Goal: Task Accomplishment & Management: Complete application form

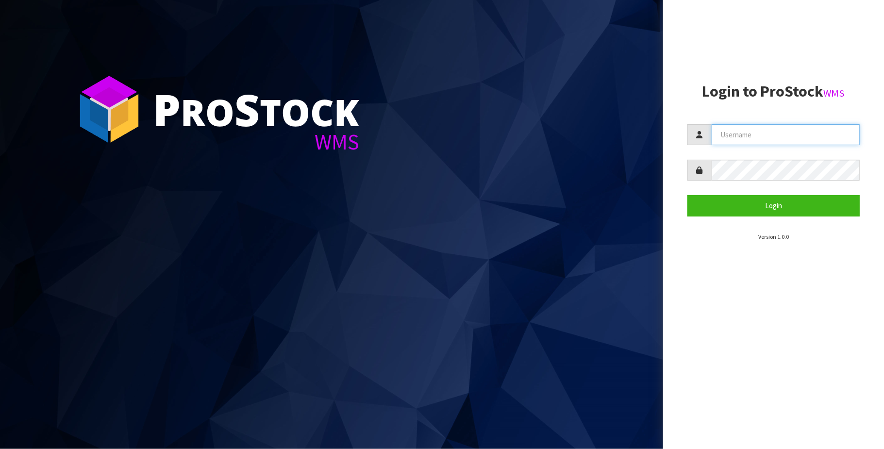
click at [779, 129] on input "text" at bounding box center [786, 134] width 148 height 21
type input "[PERSON_NAME][EMAIL_ADDRESS][DOMAIN_NAME]"
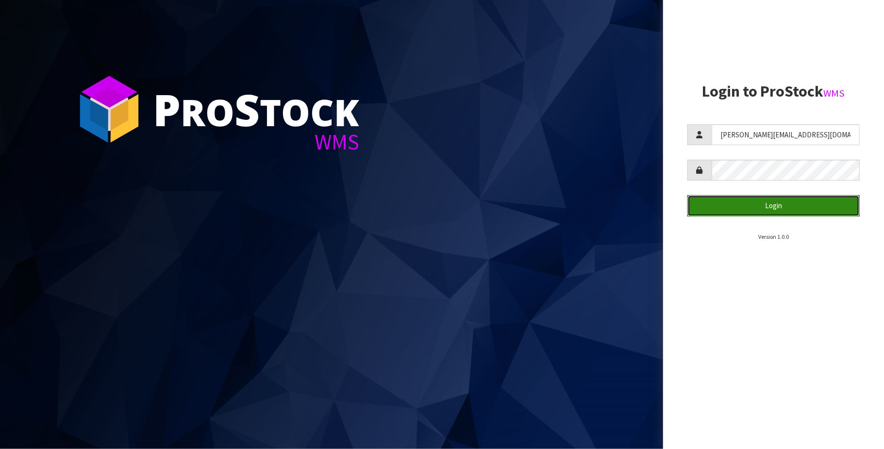
click at [777, 204] on button "Login" at bounding box center [774, 205] width 172 height 21
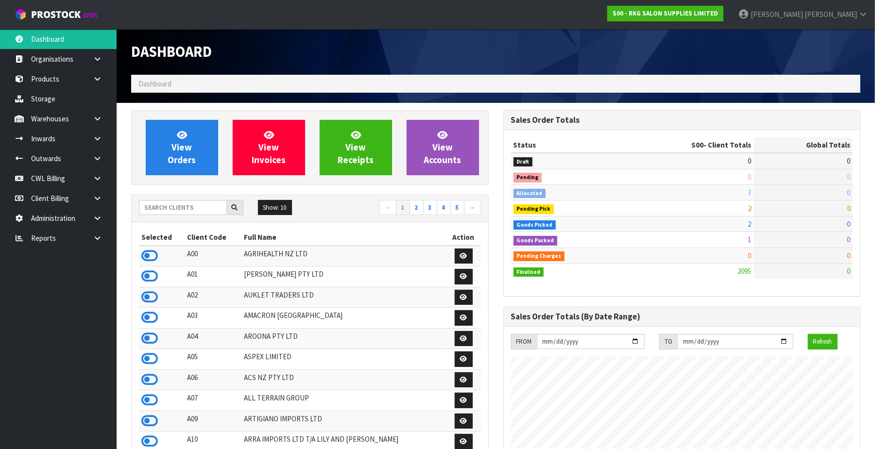
scroll to position [739, 372]
click at [63, 175] on link "CWL Billing" at bounding box center [58, 178] width 117 height 20
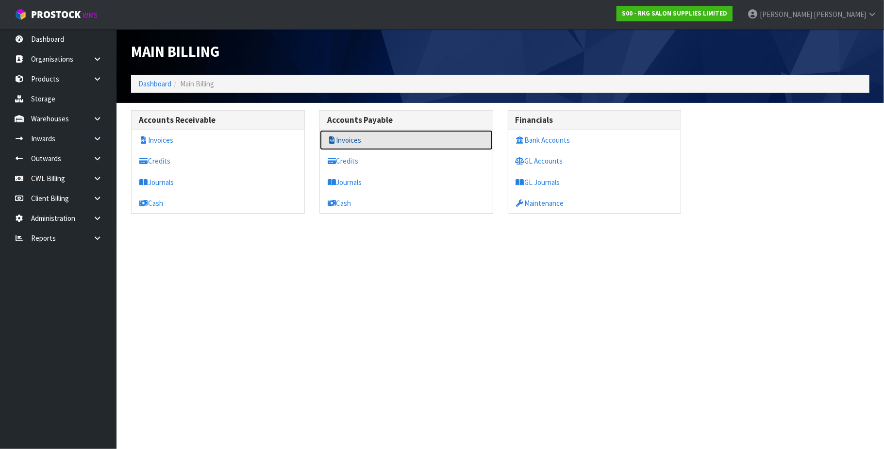
click at [351, 141] on link "Invoices" at bounding box center [406, 140] width 173 height 20
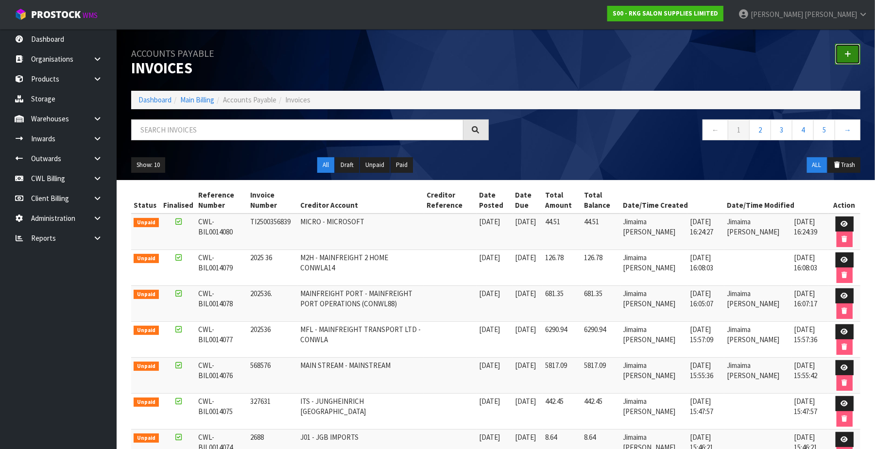
click at [842, 53] on link at bounding box center [847, 54] width 25 height 21
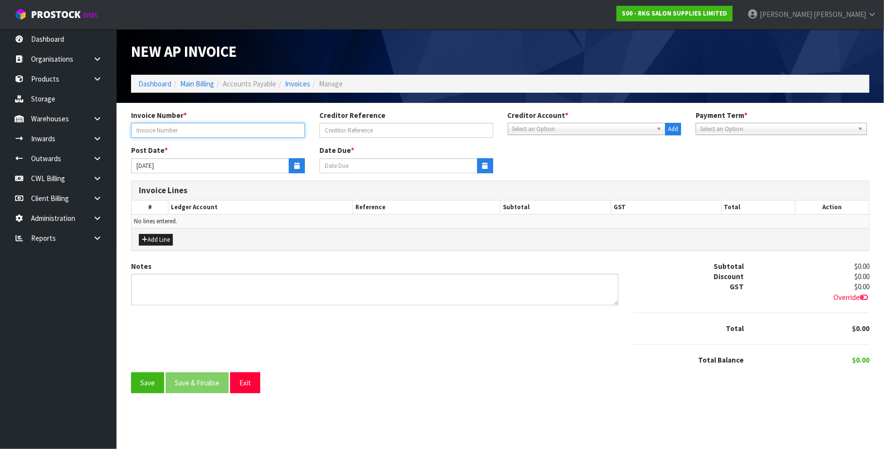
click at [177, 128] on input "text" at bounding box center [218, 130] width 174 height 15
type input "I7532018"
click at [556, 131] on span "Select an Option" at bounding box center [582, 129] width 141 height 12
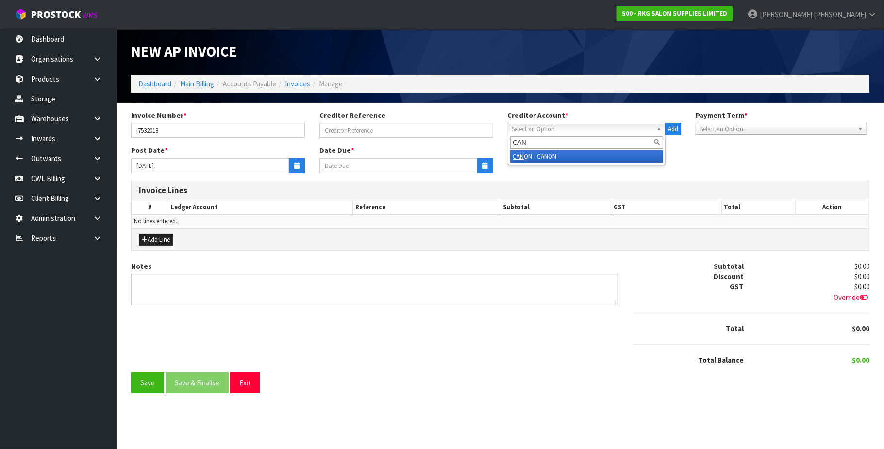
type input "CAN"
drag, startPoint x: 551, startPoint y: 160, endPoint x: 492, endPoint y: 155, distance: 58.5
click at [548, 159] on li "CAN ON - CANON" at bounding box center [586, 157] width 153 height 12
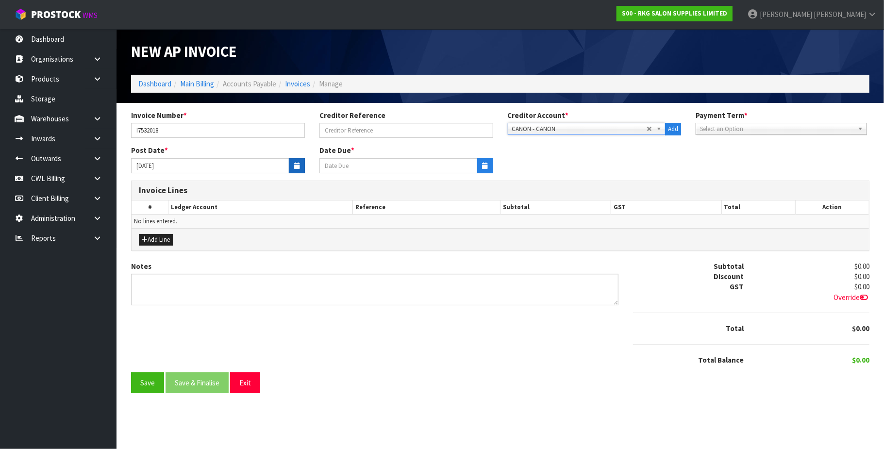
type input "[DATE]"
click at [292, 162] on button "button" at bounding box center [297, 165] width 16 height 15
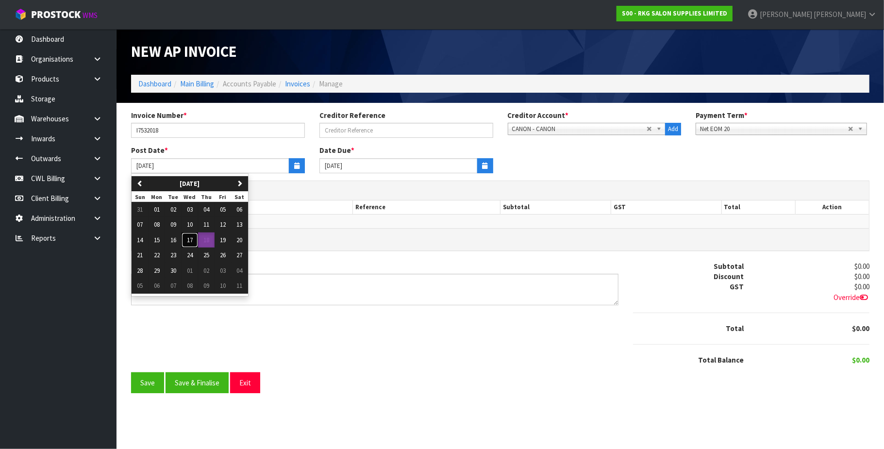
click at [193, 243] on span "17" at bounding box center [190, 240] width 6 height 8
type input "[DATE]"
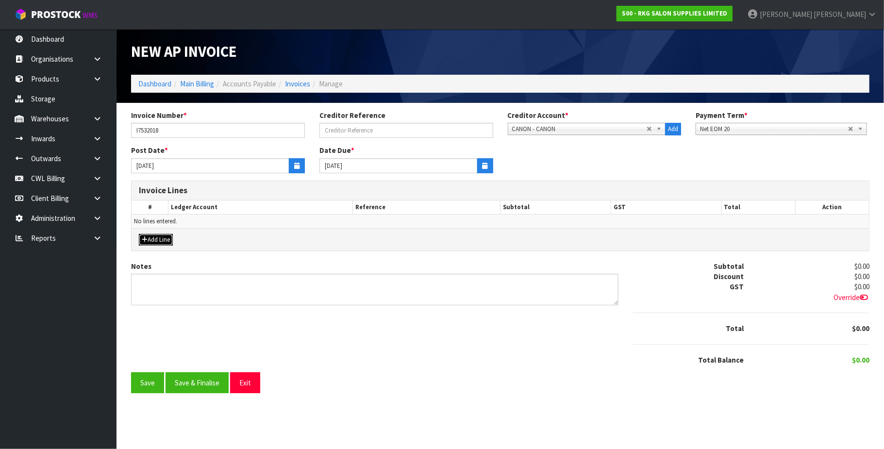
click at [172, 241] on button "Add Line" at bounding box center [156, 240] width 34 height 12
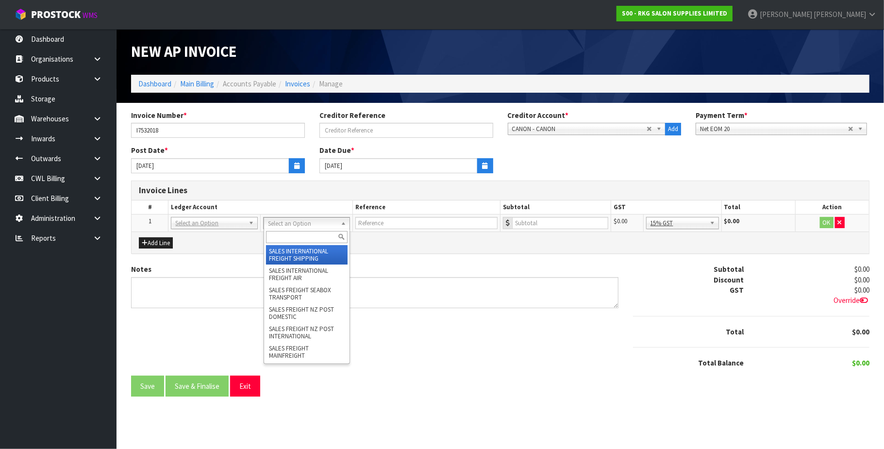
click at [287, 236] on input "text" at bounding box center [307, 237] width 82 height 12
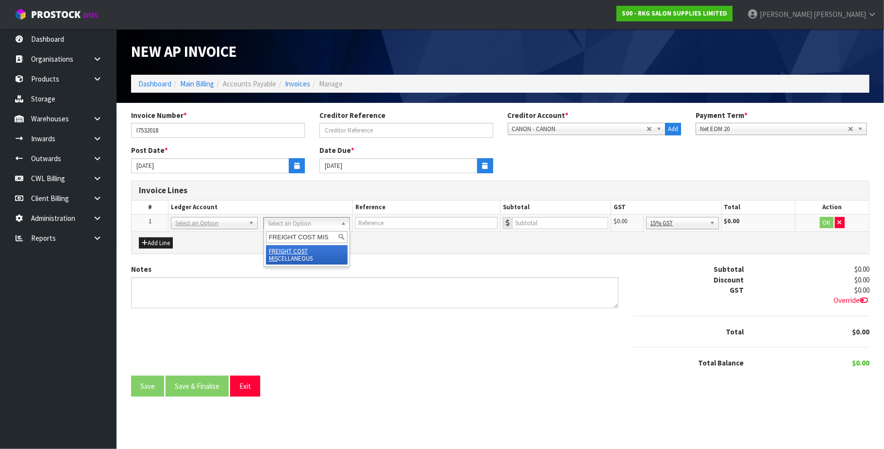
type input "FREIGHT COST MIS"
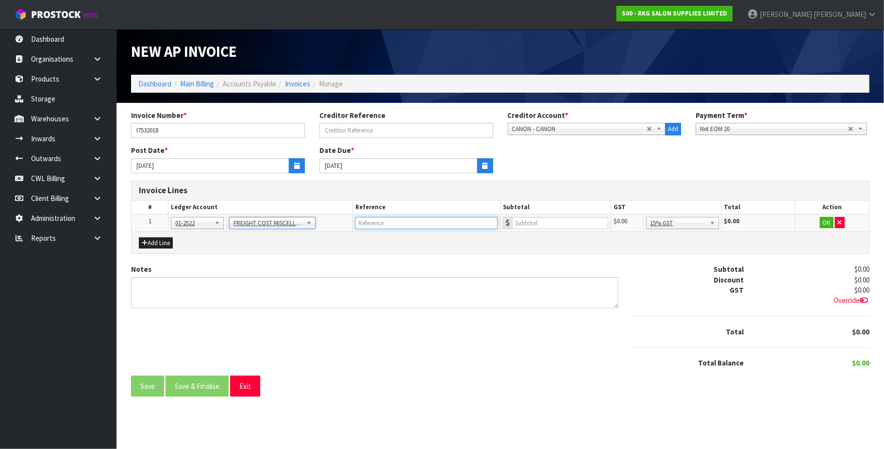
click at [385, 224] on input "text" at bounding box center [426, 223] width 142 height 12
type input "CANON"
type input "8.5"
click at [824, 223] on button "OK" at bounding box center [827, 223] width 14 height 12
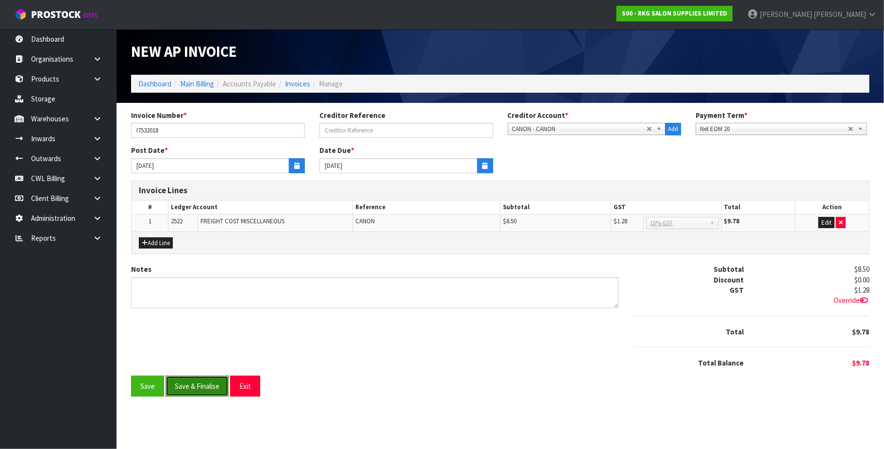
click at [192, 386] on button "Save & Finalise" at bounding box center [197, 386] width 63 height 21
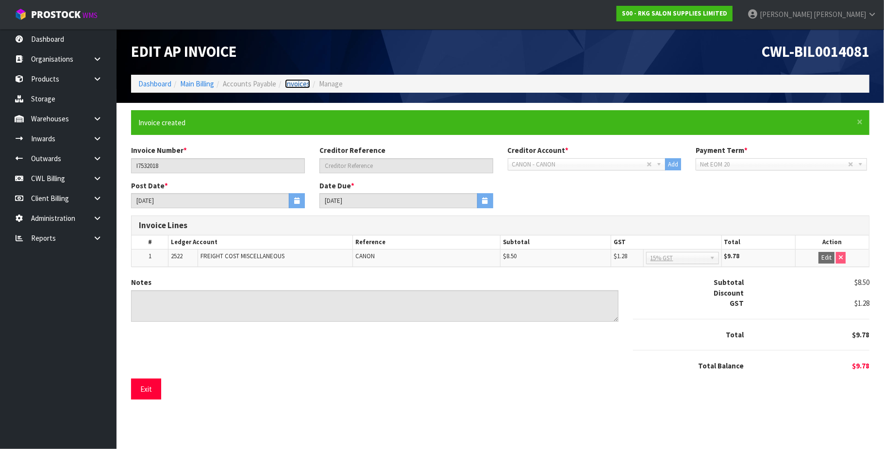
click at [296, 85] on link "Invoices" at bounding box center [297, 83] width 25 height 9
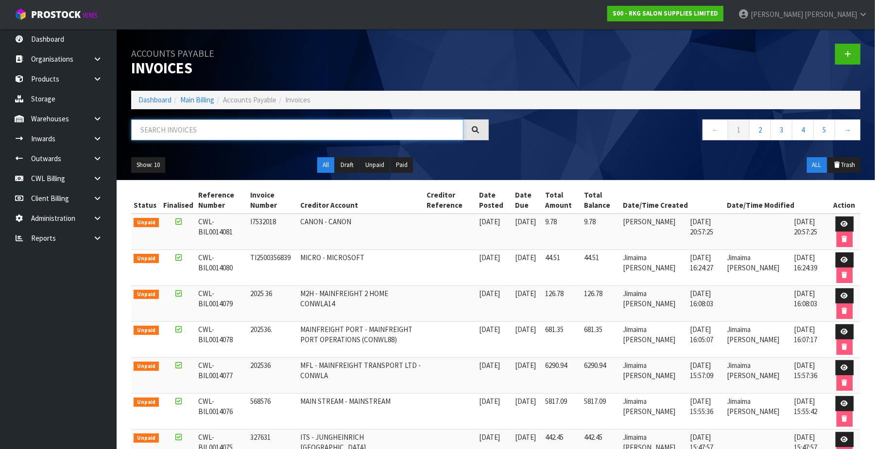
click at [201, 127] on input "text" at bounding box center [297, 129] width 332 height 21
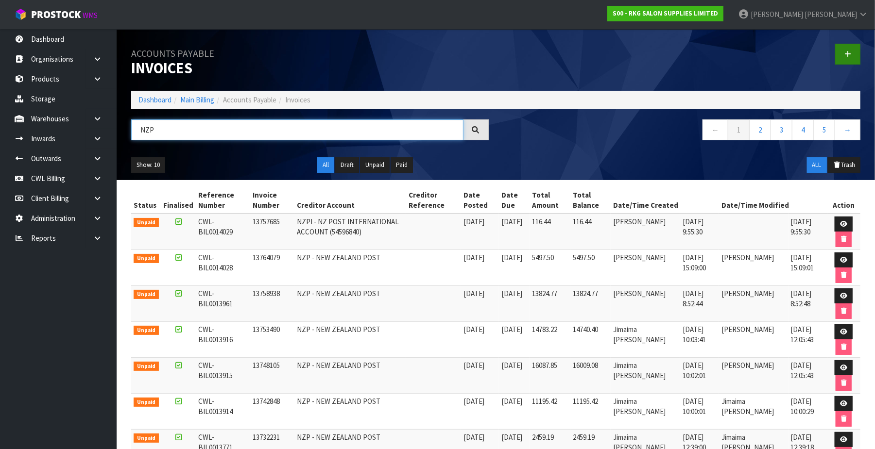
type input "NZP"
click at [853, 55] on link at bounding box center [847, 54] width 25 height 21
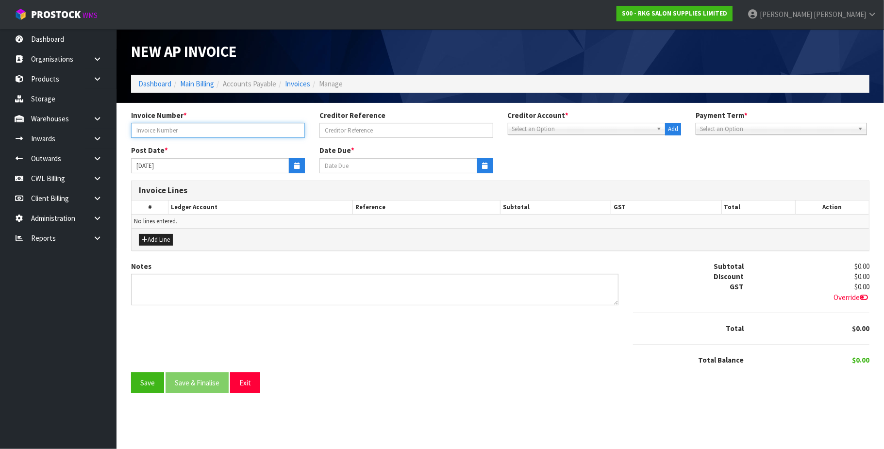
click at [224, 125] on input "text" at bounding box center [218, 130] width 174 height 15
type input "13785344"
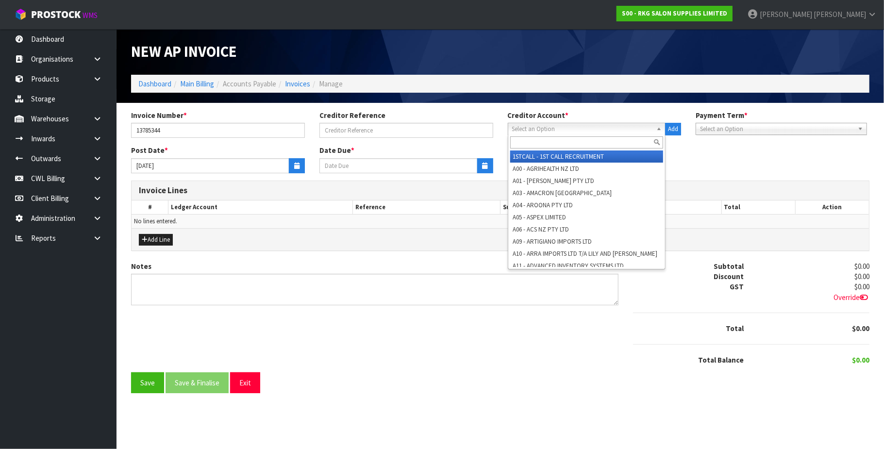
click at [555, 133] on span "Select an Option" at bounding box center [582, 129] width 141 height 12
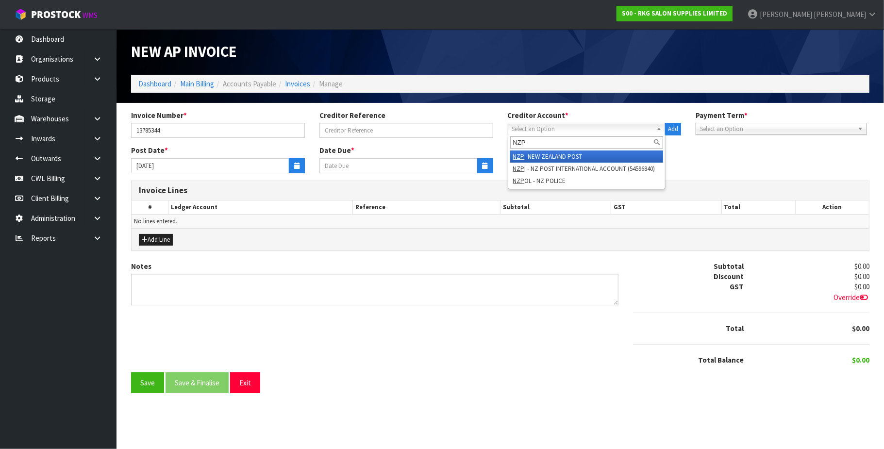
type input "NZP"
click at [570, 157] on li "NZP - NEW ZEALAND POST" at bounding box center [586, 157] width 153 height 12
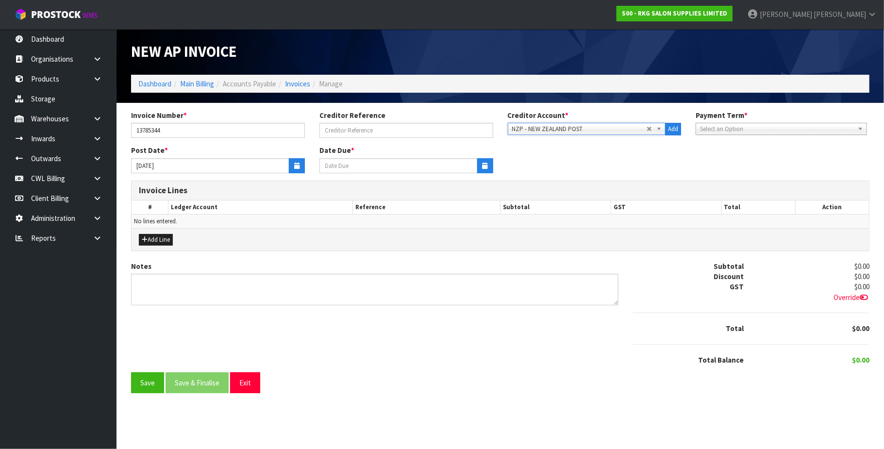
type input "[DATE]"
click at [296, 168] on icon "button" at bounding box center [296, 166] width 5 height 6
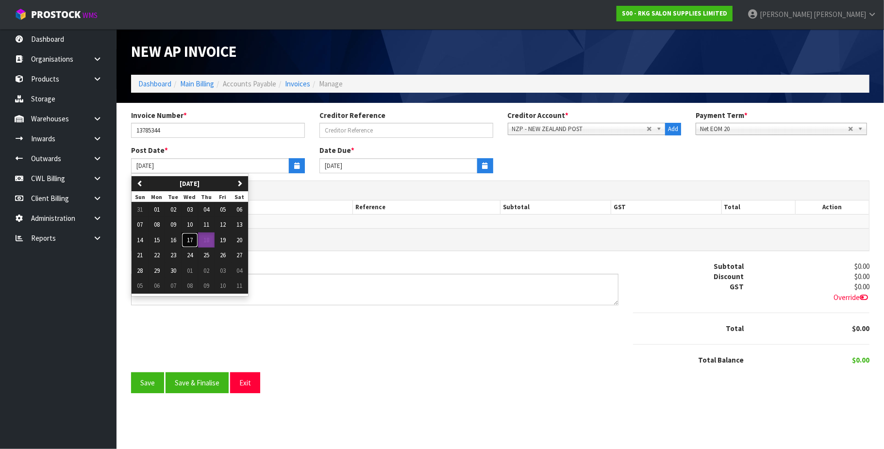
click at [189, 241] on span "17" at bounding box center [190, 240] width 6 height 8
type input "[DATE]"
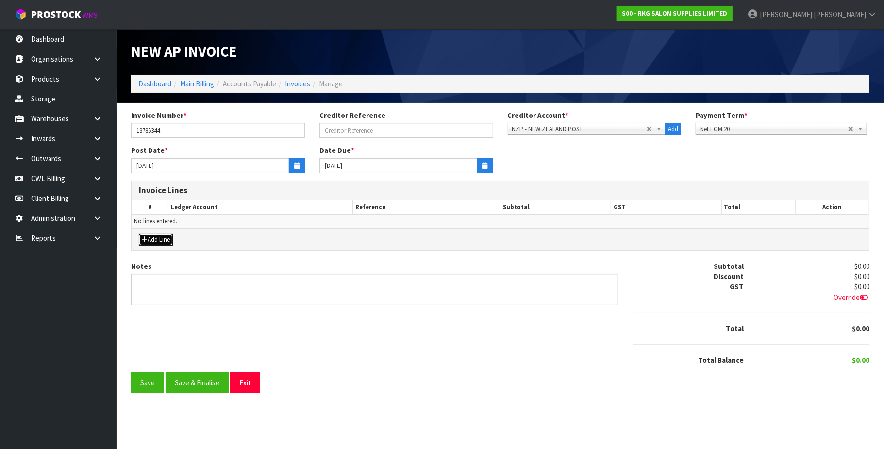
click at [164, 237] on button "Add Line" at bounding box center [156, 240] width 34 height 12
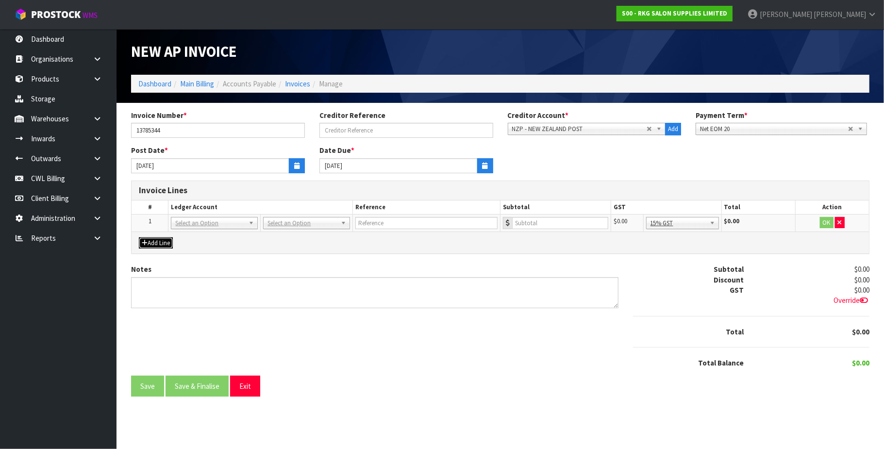
drag, startPoint x: 185, startPoint y: 223, endPoint x: 186, endPoint y: 239, distance: 15.6
click at [186, 239] on input "text" at bounding box center [215, 237] width 82 height 12
type input "2503"
click at [564, 227] on input "number" at bounding box center [573, 223] width 90 height 12
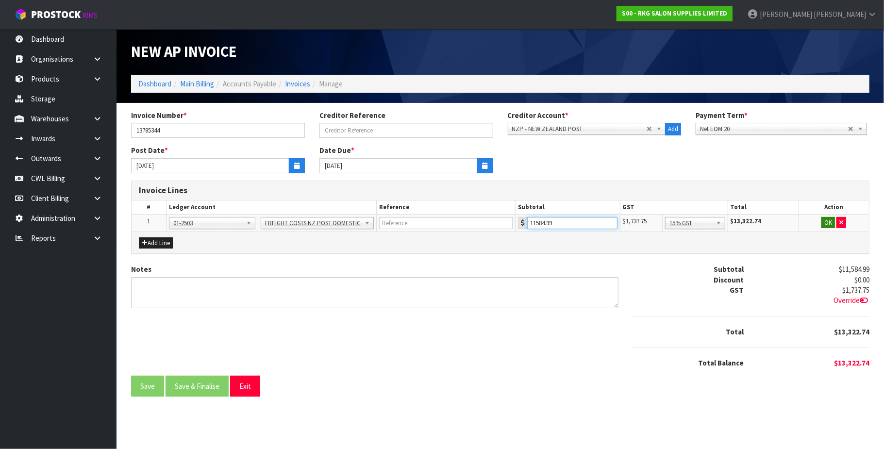
type input "11584.99"
click at [828, 221] on button "OK" at bounding box center [829, 223] width 14 height 12
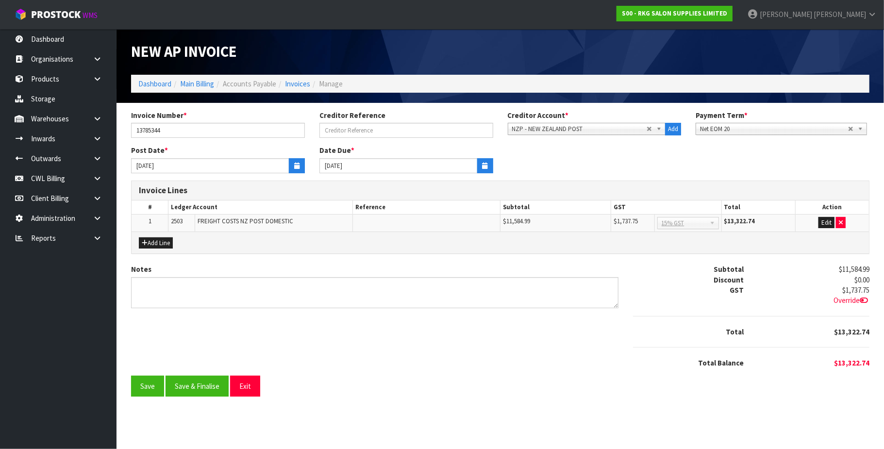
click at [850, 302] on span "Override" at bounding box center [852, 300] width 36 height 9
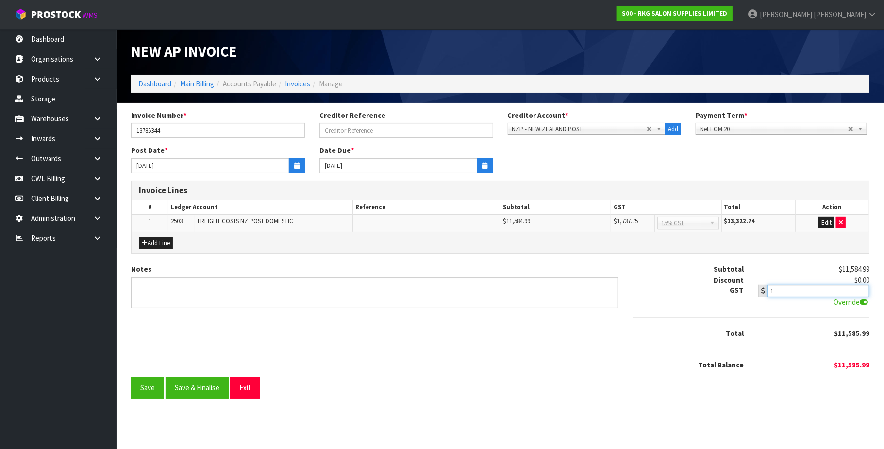
click at [826, 293] on input "1" at bounding box center [818, 291] width 101 height 12
type input "1736.74"
click at [140, 388] on button "Save" at bounding box center [147, 387] width 33 height 21
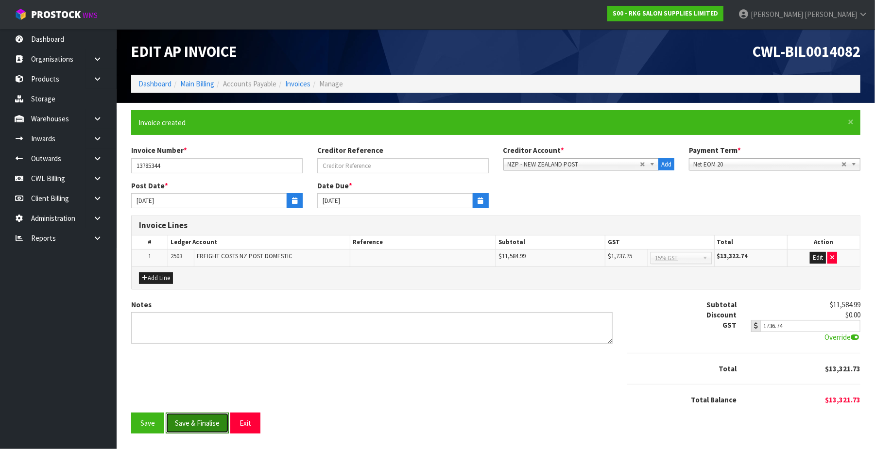
click at [194, 428] on button "Save & Finalise" at bounding box center [197, 423] width 63 height 21
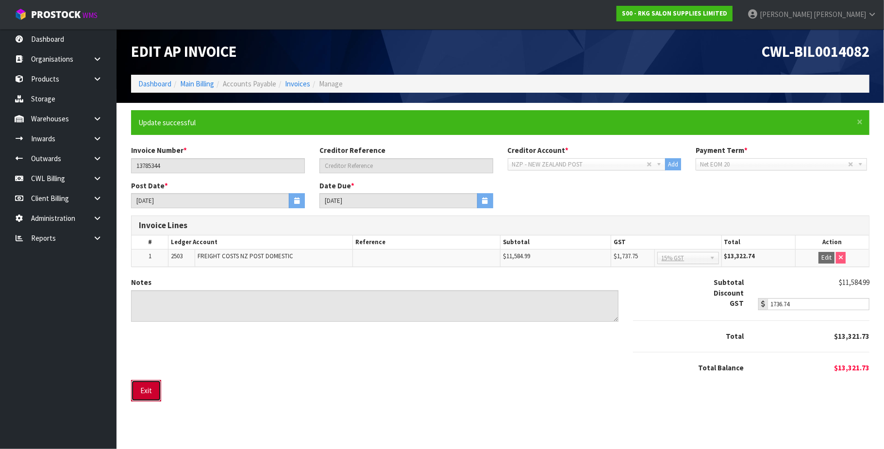
click at [148, 390] on button "Exit" at bounding box center [146, 390] width 30 height 21
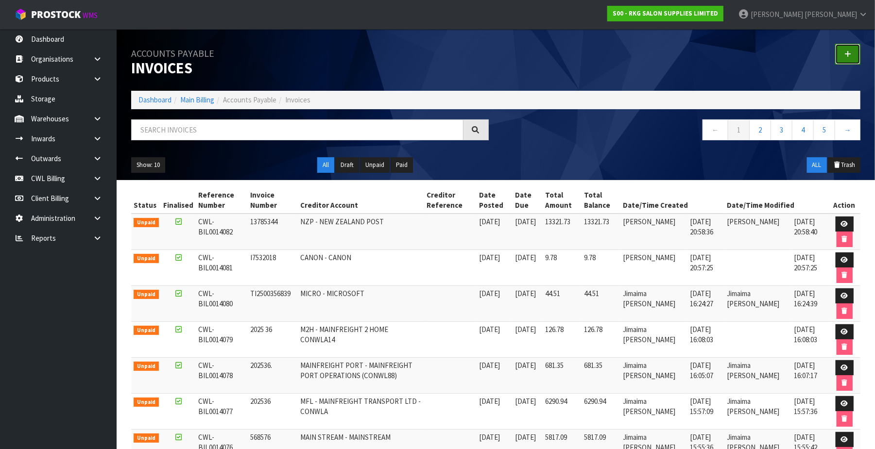
click at [852, 51] on link at bounding box center [847, 54] width 25 height 21
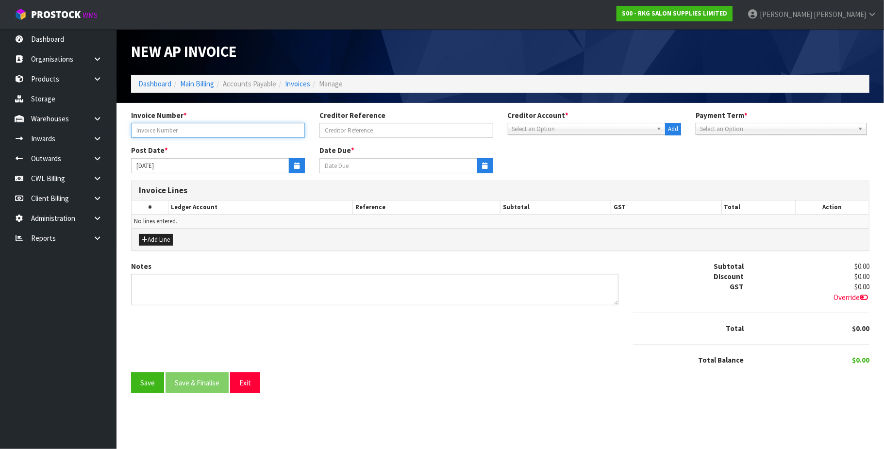
click at [237, 131] on input "text" at bounding box center [218, 130] width 174 height 15
type input "G114014963"
click at [552, 134] on span "Select an Option" at bounding box center [582, 129] width 141 height 12
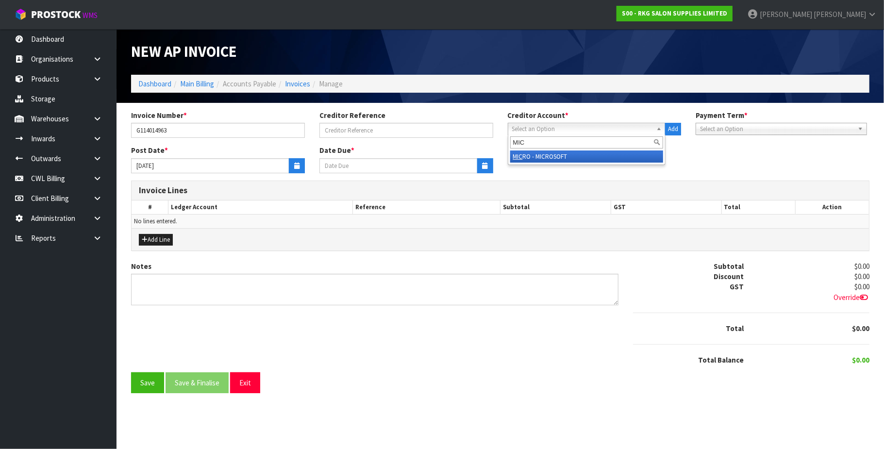
type input "MIC"
click at [554, 157] on li "MIC RO - MICROSOFT" at bounding box center [586, 157] width 153 height 12
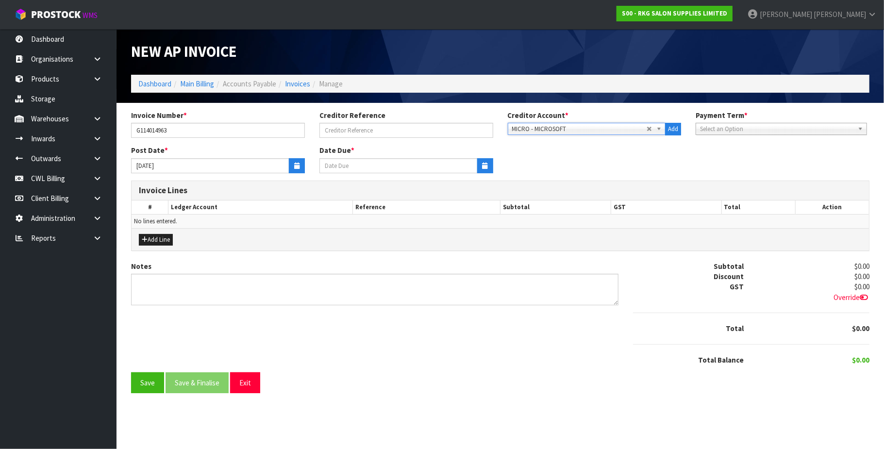
type input "[DATE]"
click at [291, 167] on button "button" at bounding box center [297, 165] width 16 height 15
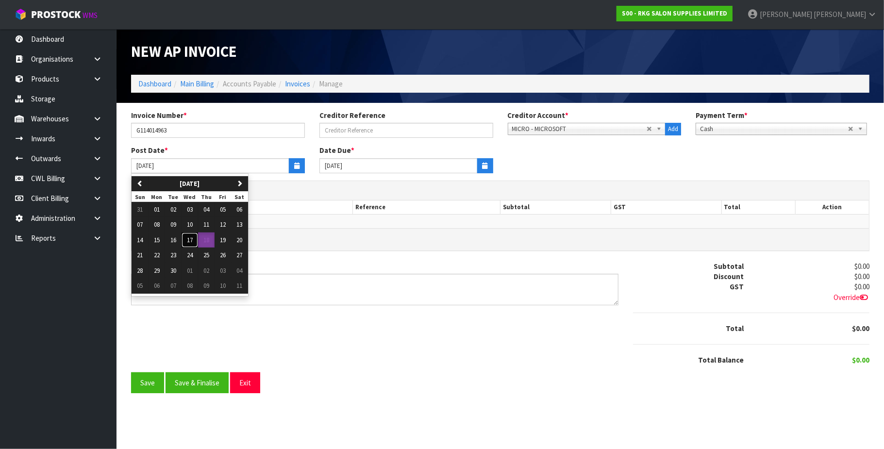
click at [195, 241] on button "17" at bounding box center [190, 241] width 17 height 16
type input "[DATE]"
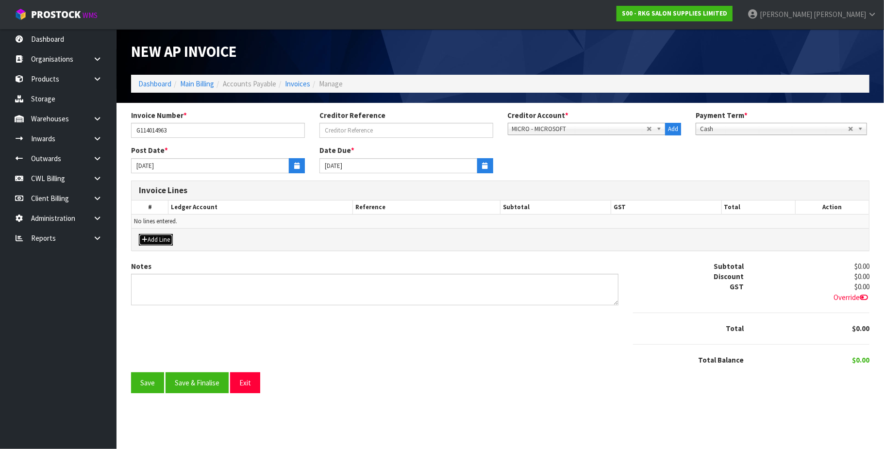
click at [155, 238] on button "Add Line" at bounding box center [156, 240] width 34 height 12
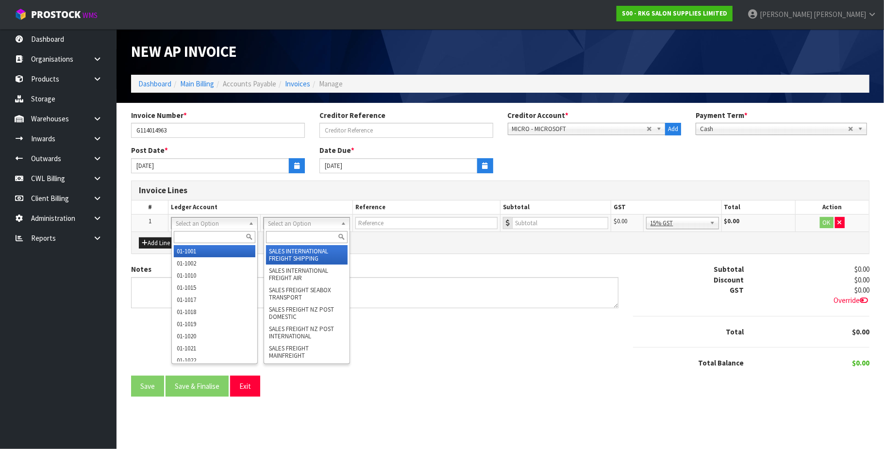
click at [302, 232] on input "text" at bounding box center [307, 237] width 82 height 12
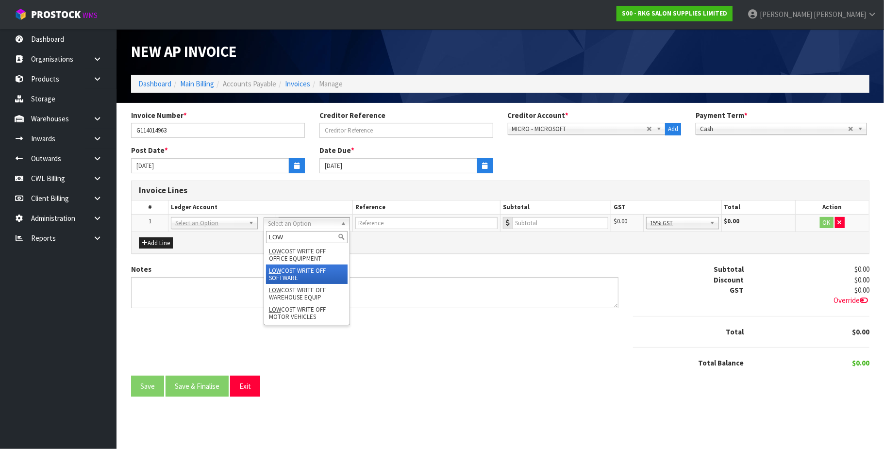
type input "LOW"
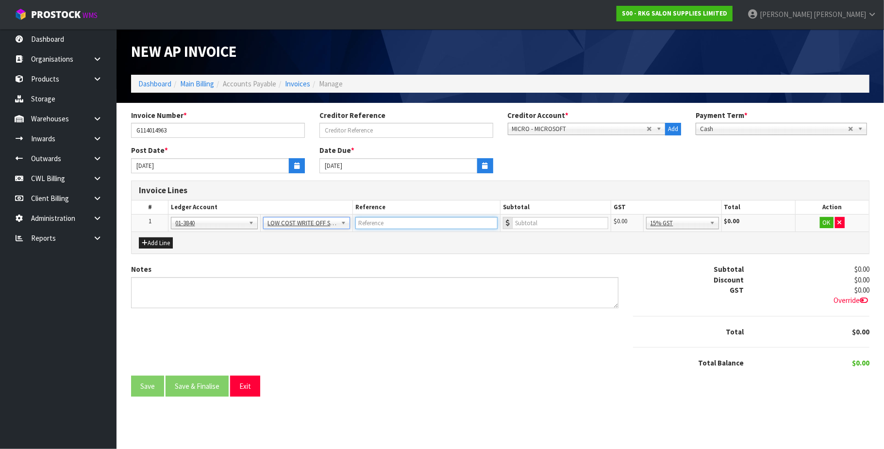
click at [382, 220] on input "text" at bounding box center [426, 223] width 142 height 12
type input "MICROSOFT"
type input "411.18"
click at [824, 222] on button "OK" at bounding box center [827, 223] width 14 height 12
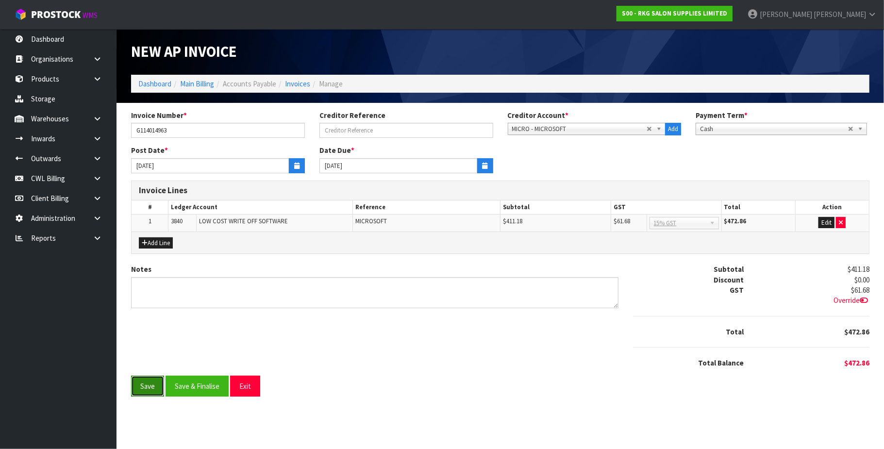
click at [158, 385] on button "Save" at bounding box center [147, 386] width 33 height 21
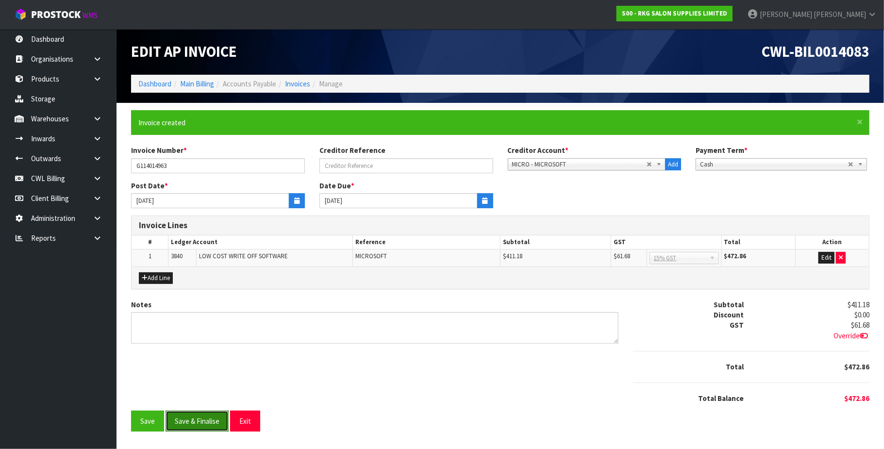
click at [195, 425] on button "Save & Finalise" at bounding box center [197, 421] width 63 height 21
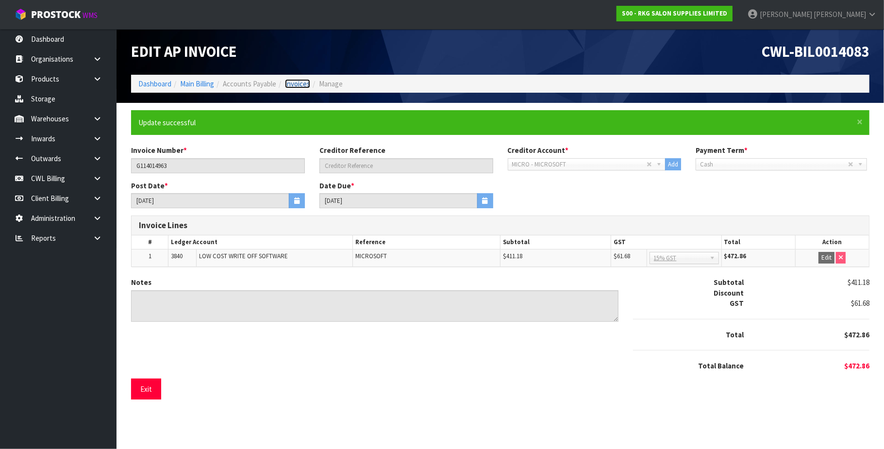
click at [289, 82] on link "Invoices" at bounding box center [297, 83] width 25 height 9
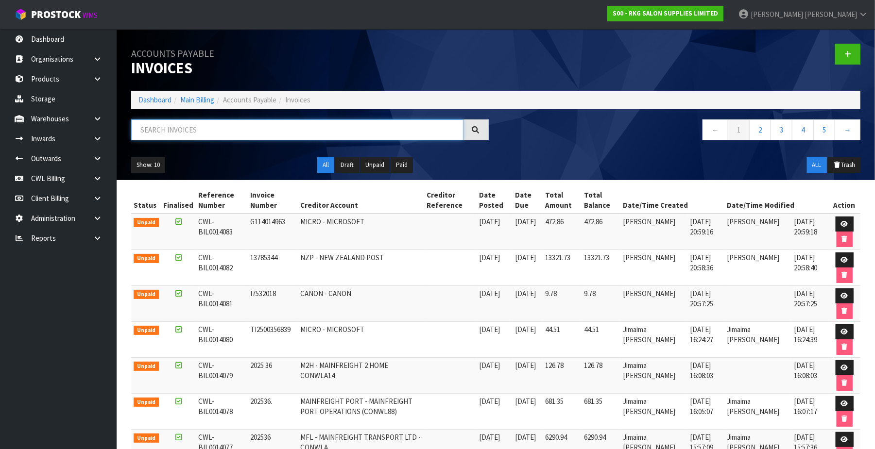
click at [224, 121] on input "text" at bounding box center [297, 129] width 332 height 21
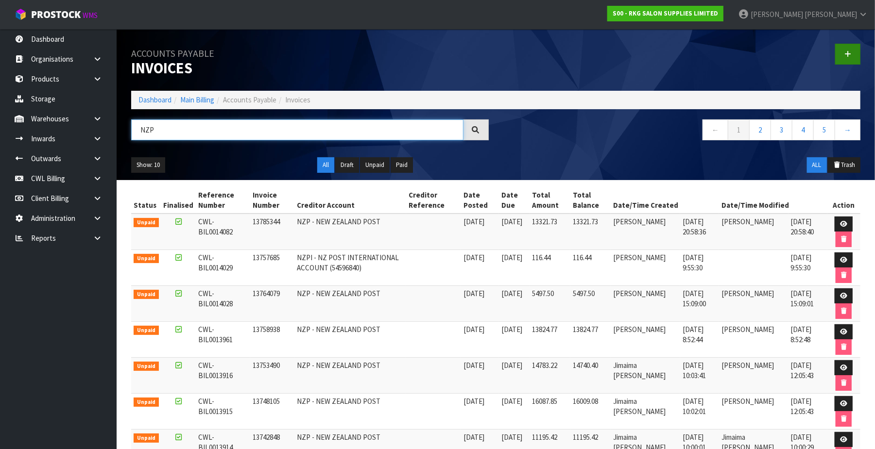
type input "NZP"
click at [851, 52] on link at bounding box center [847, 54] width 25 height 21
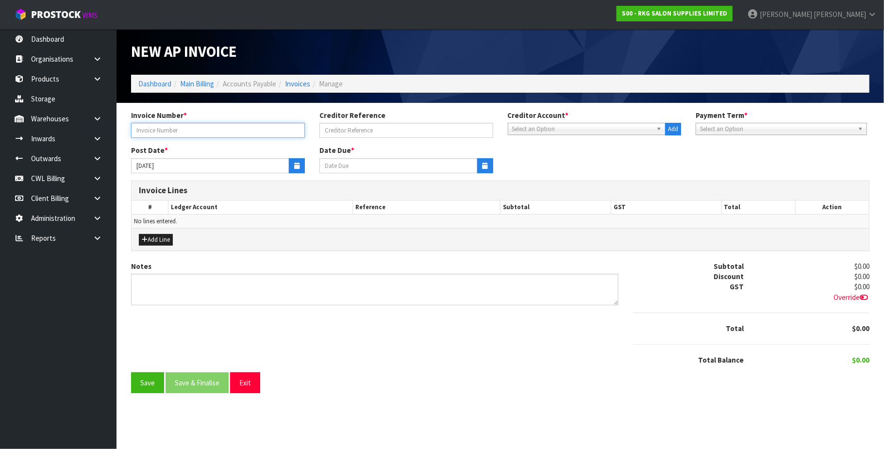
click at [228, 128] on input "text" at bounding box center [218, 130] width 174 height 15
type input "13779963"
click at [534, 128] on span "Select an Option" at bounding box center [582, 129] width 141 height 12
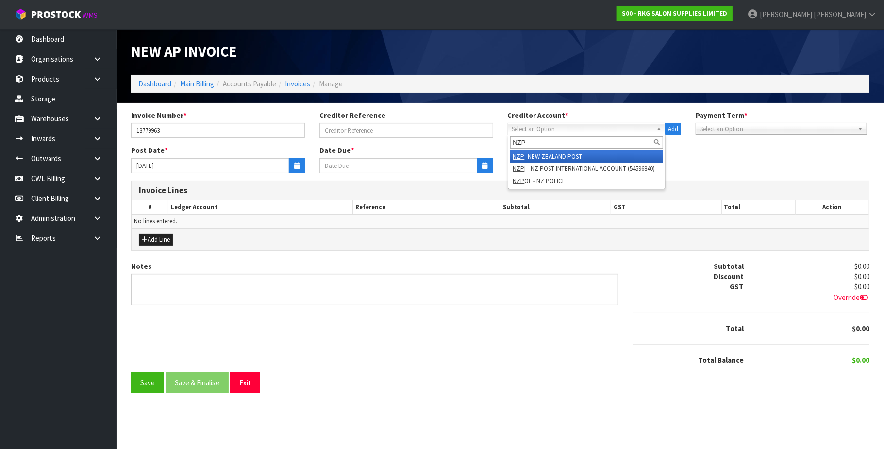
type input "NZP"
click at [546, 159] on li "NZP - NEW ZEALAND POST" at bounding box center [586, 157] width 153 height 12
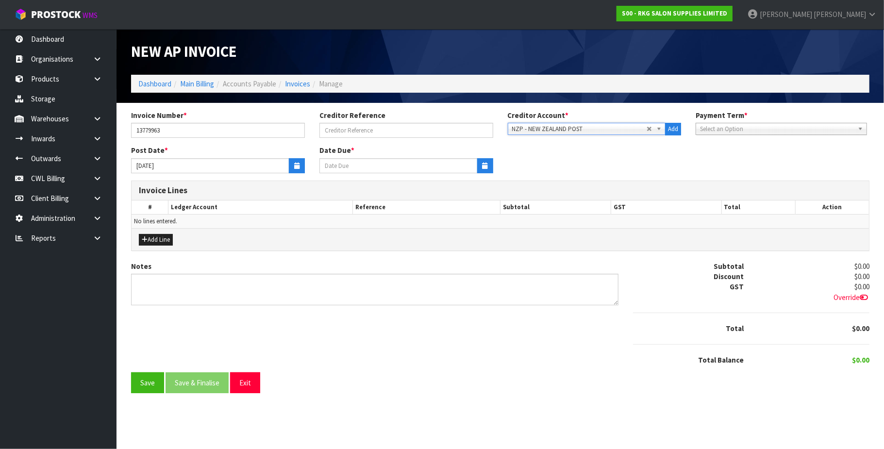
type input "[DATE]"
click at [298, 171] on button "button" at bounding box center [297, 165] width 16 height 15
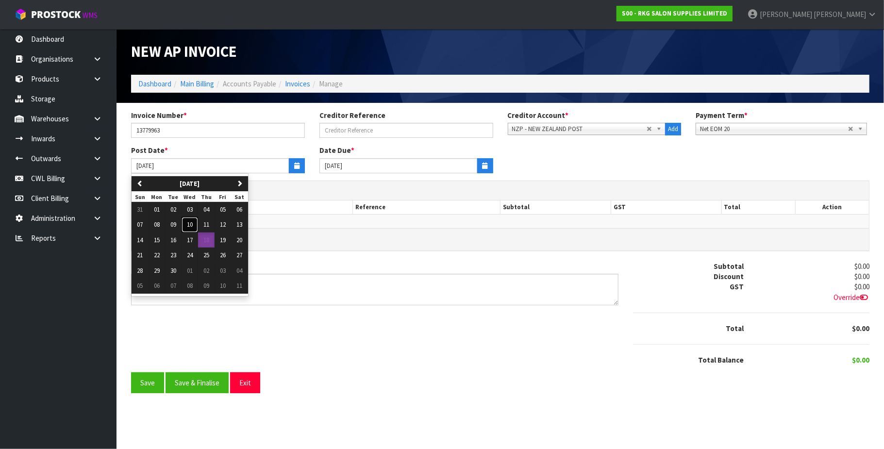
click at [192, 227] on span "10" at bounding box center [190, 224] width 6 height 8
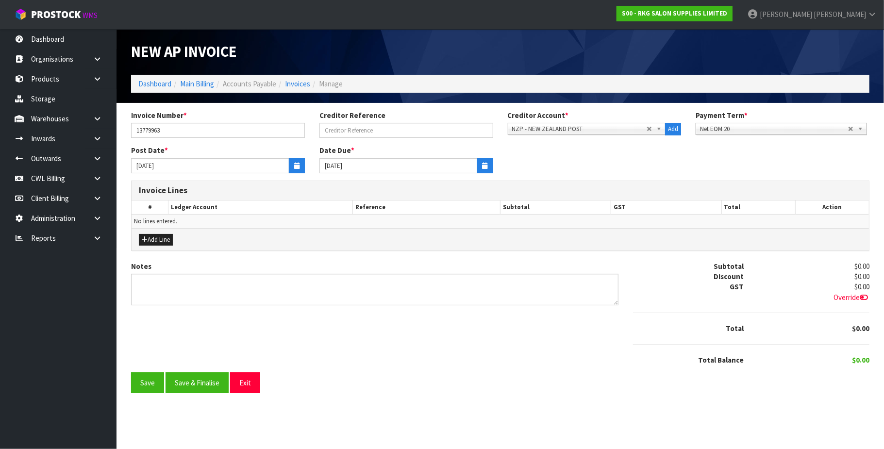
type input "[DATE]"
click at [167, 239] on button "Add Line" at bounding box center [156, 240] width 34 height 12
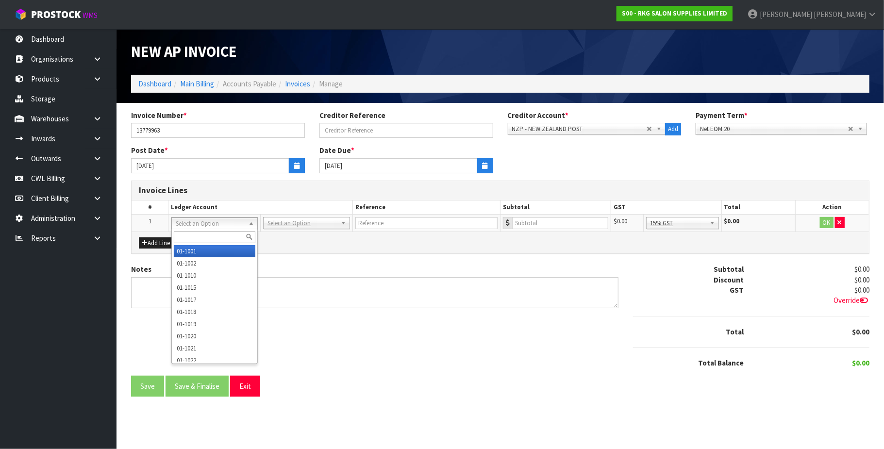
click at [185, 234] on input "text" at bounding box center [215, 237] width 82 height 12
type input "2503"
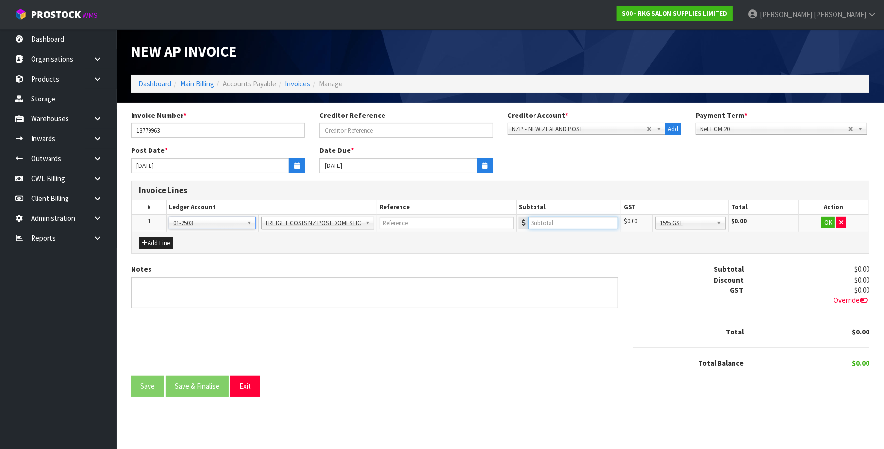
click at [536, 220] on input "number" at bounding box center [573, 223] width 90 height 12
type input "12375.82"
click at [824, 222] on button "OK" at bounding box center [829, 223] width 14 height 12
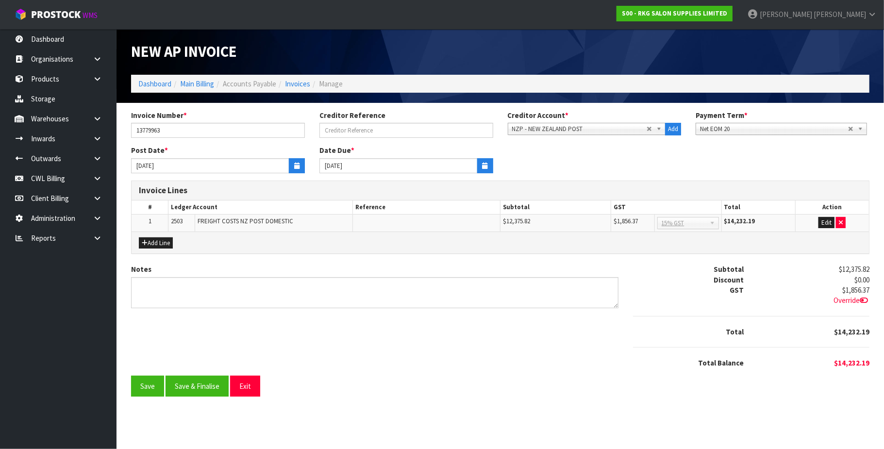
click at [848, 302] on span "Override" at bounding box center [852, 300] width 36 height 9
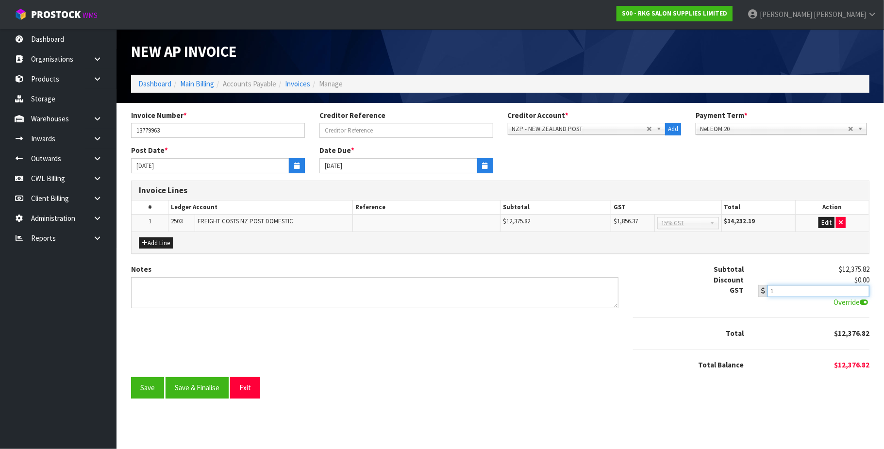
click at [805, 292] on input "1" at bounding box center [818, 291] width 101 height 12
type input "1855.29"
click at [135, 391] on button "Save" at bounding box center [147, 387] width 33 height 21
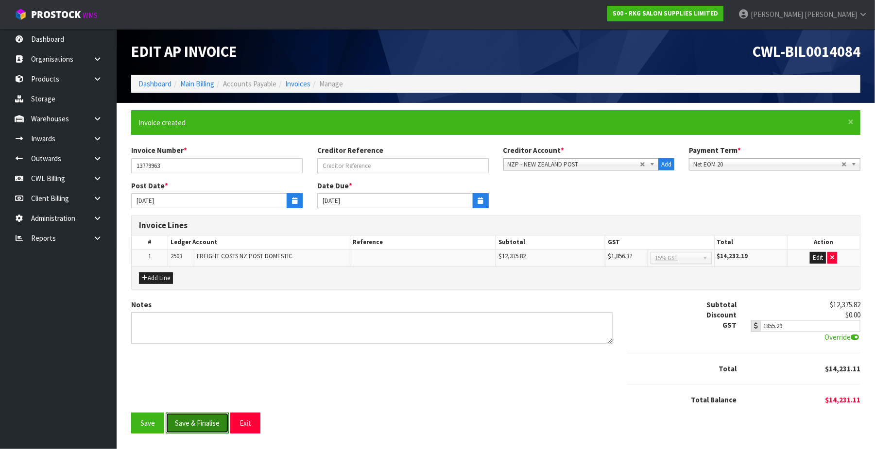
click at [226, 423] on button "Save & Finalise" at bounding box center [197, 423] width 63 height 21
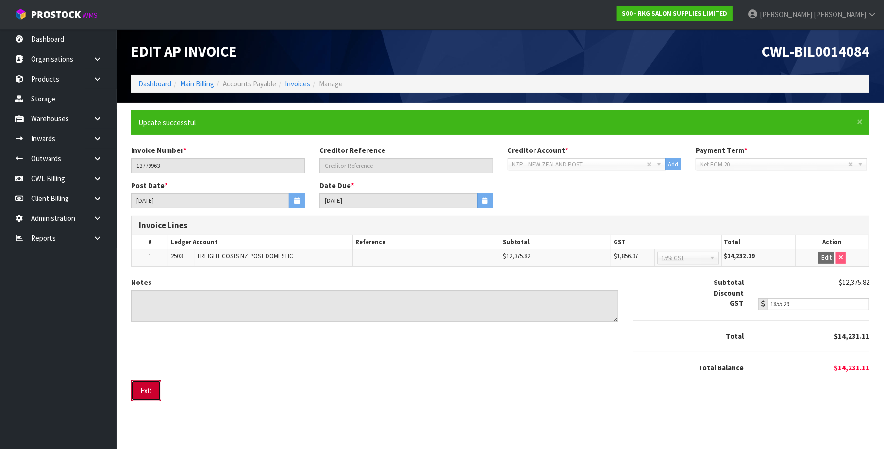
click at [152, 395] on button "Exit" at bounding box center [146, 390] width 30 height 21
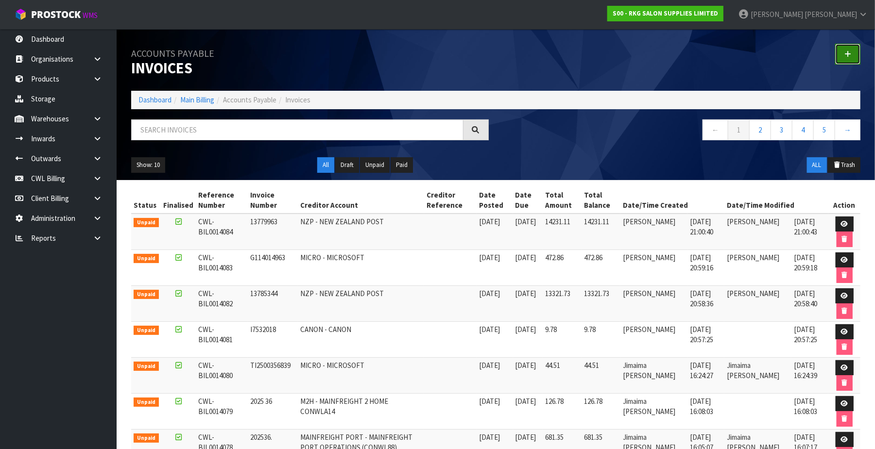
click at [853, 53] on link at bounding box center [847, 54] width 25 height 21
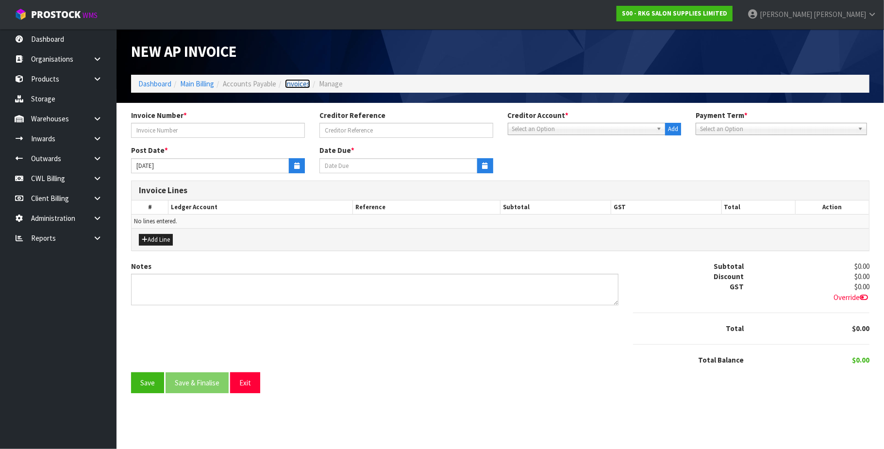
click at [303, 84] on link "Invoices" at bounding box center [297, 83] width 25 height 9
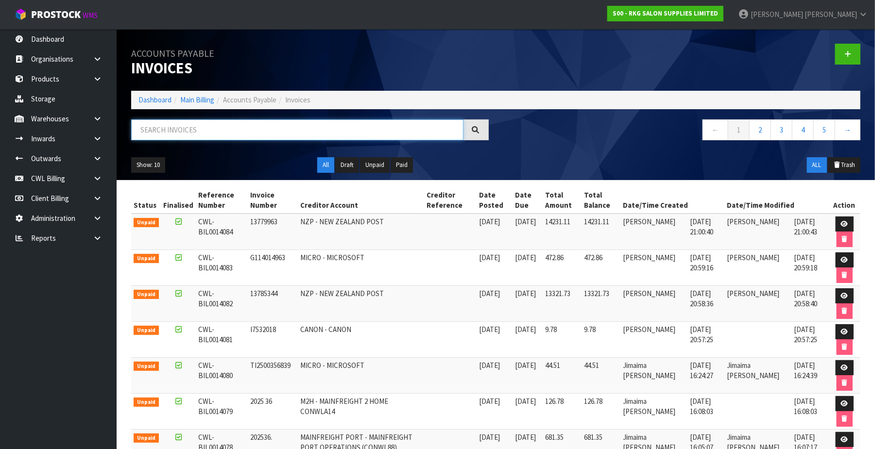
click at [228, 123] on input "text" at bounding box center [297, 129] width 332 height 21
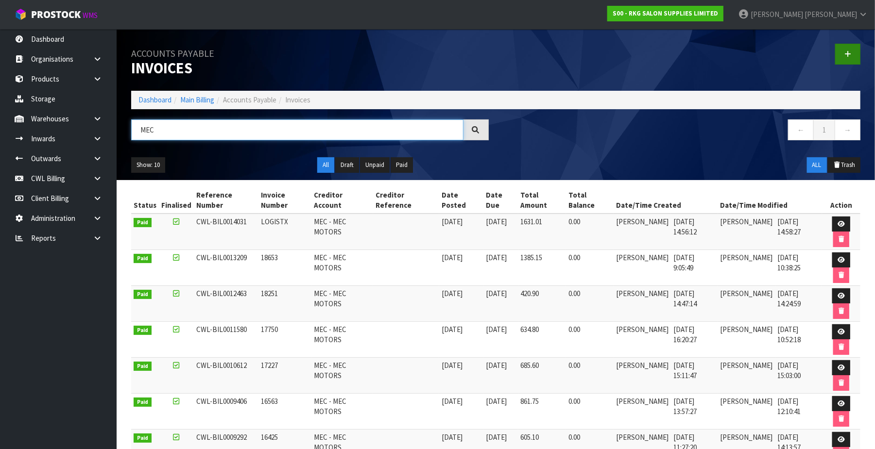
type input "MEC"
click at [851, 53] on link at bounding box center [847, 54] width 25 height 21
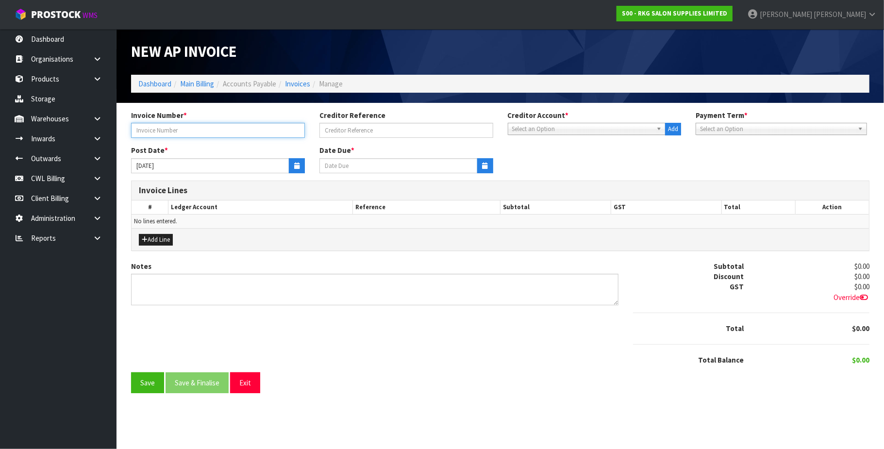
click at [249, 131] on input "text" at bounding box center [218, 130] width 174 height 15
type input "19265"
click at [529, 131] on span "Select an Option" at bounding box center [582, 129] width 141 height 12
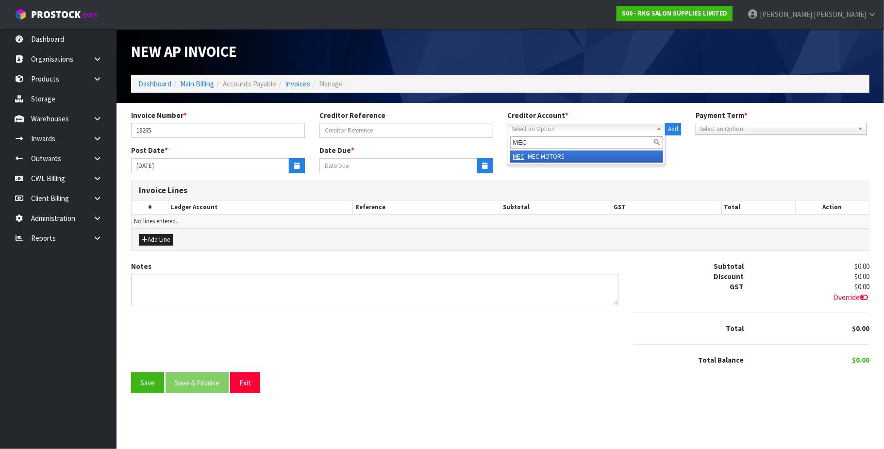
type input "MEC"
click at [540, 156] on li "MEC - MEC MOTORS" at bounding box center [586, 157] width 153 height 12
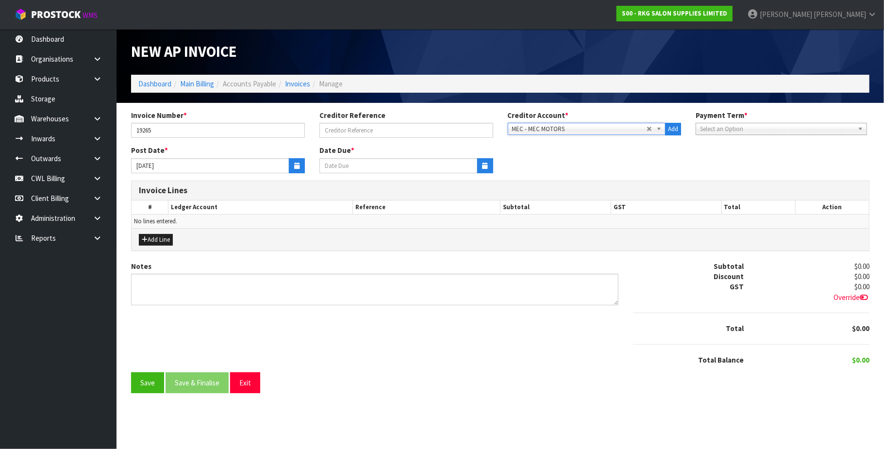
type input "[DATE]"
click at [294, 165] on icon "button" at bounding box center [296, 166] width 5 height 6
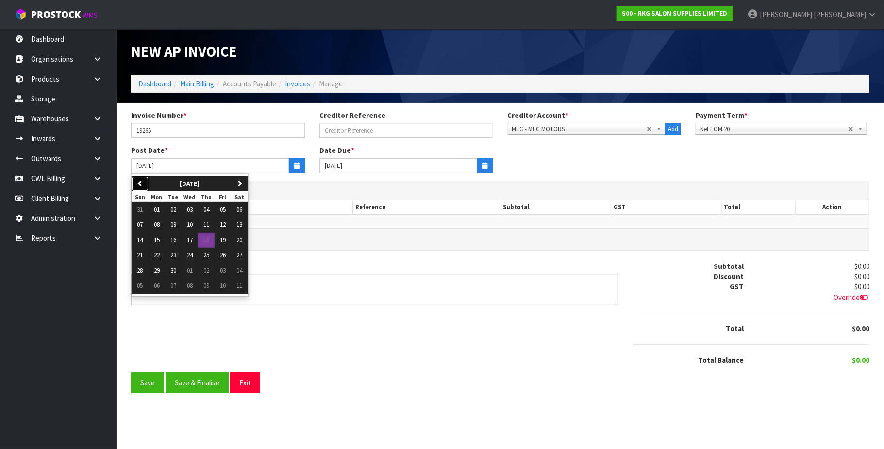
click at [138, 186] on icon "button" at bounding box center [140, 183] width 6 height 6
click at [243, 241] on span "16" at bounding box center [240, 240] width 6 height 8
type input "[DATE]"
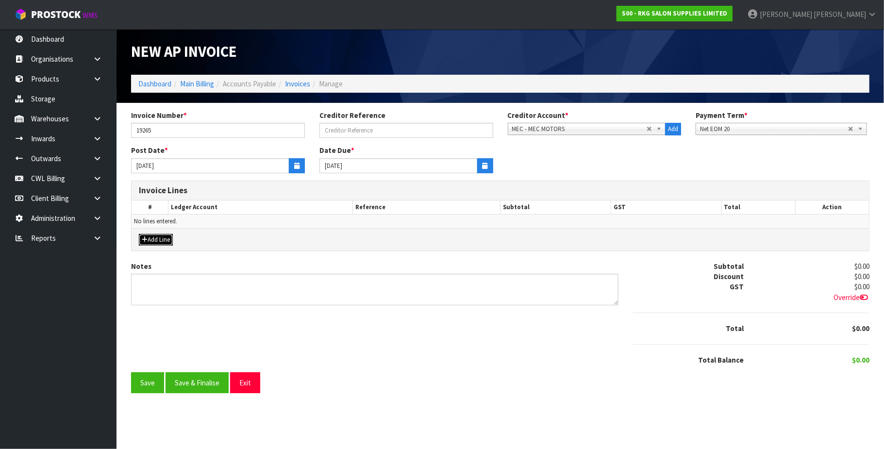
click at [161, 242] on button "Add Line" at bounding box center [156, 240] width 34 height 12
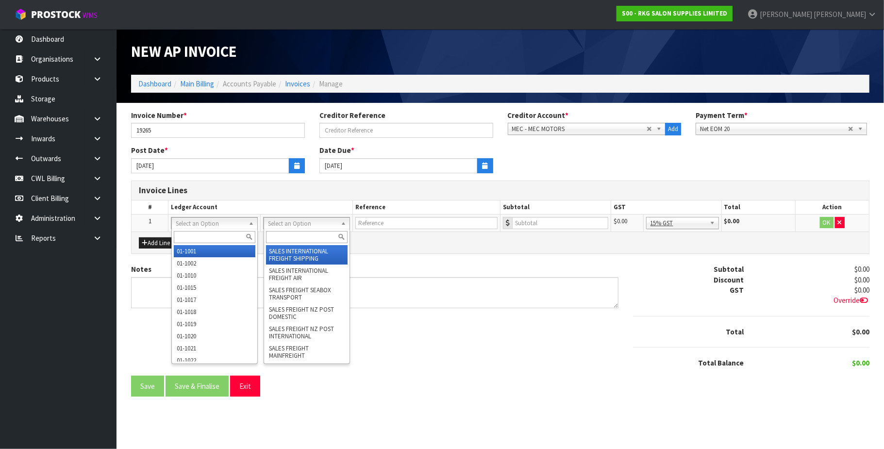
click at [294, 235] on input "text" at bounding box center [307, 237] width 82 height 12
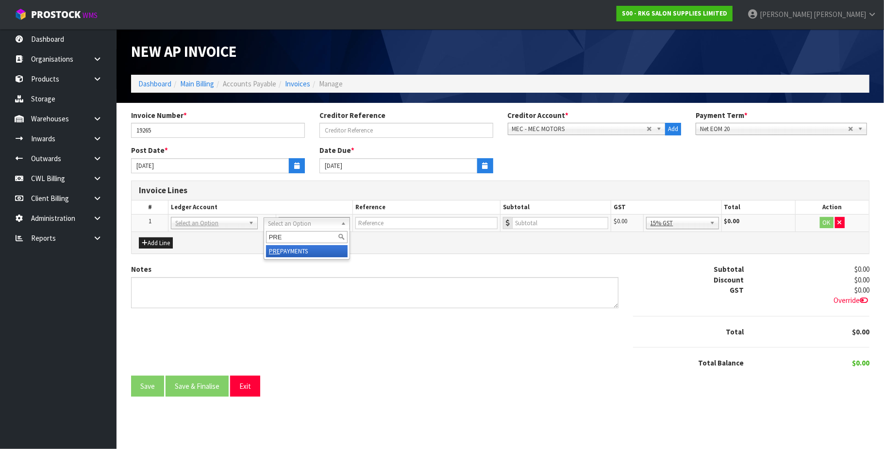
type input "PRE"
click at [375, 223] on input "text" at bounding box center [426, 223] width 142 height 12
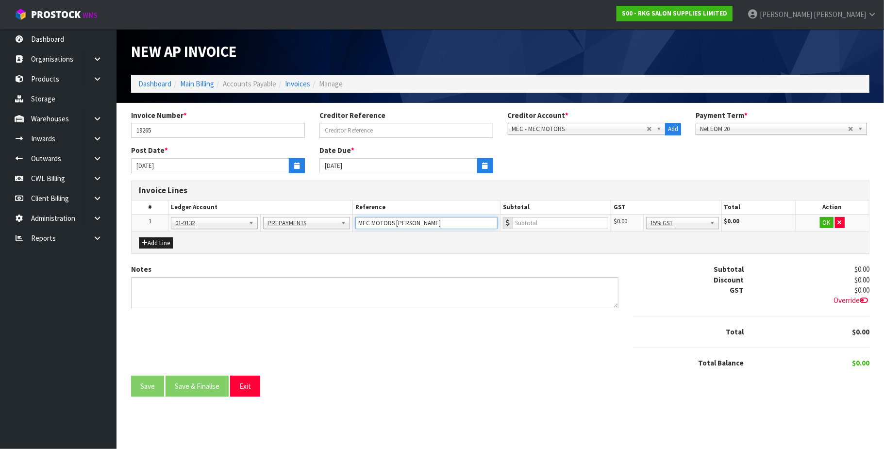
type input "MEC MOTORS [PERSON_NAME]"
type input "595"
click at [826, 221] on button "OK" at bounding box center [827, 223] width 14 height 12
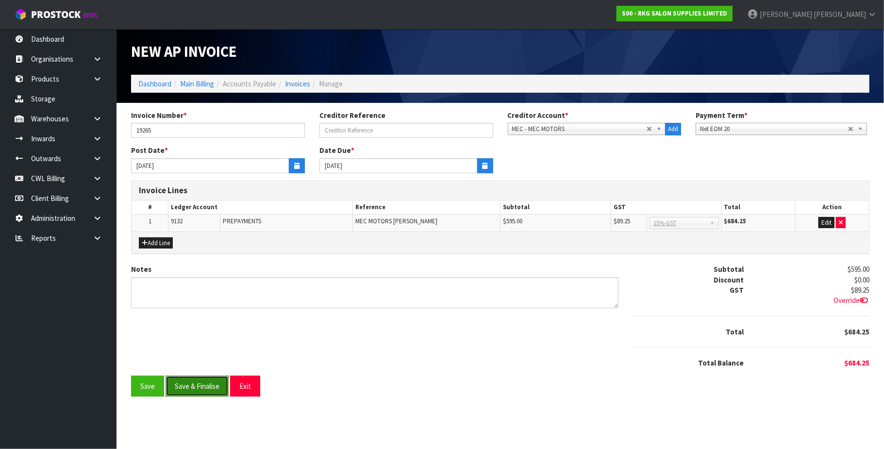
click at [201, 390] on button "Save & Finalise" at bounding box center [197, 386] width 63 height 21
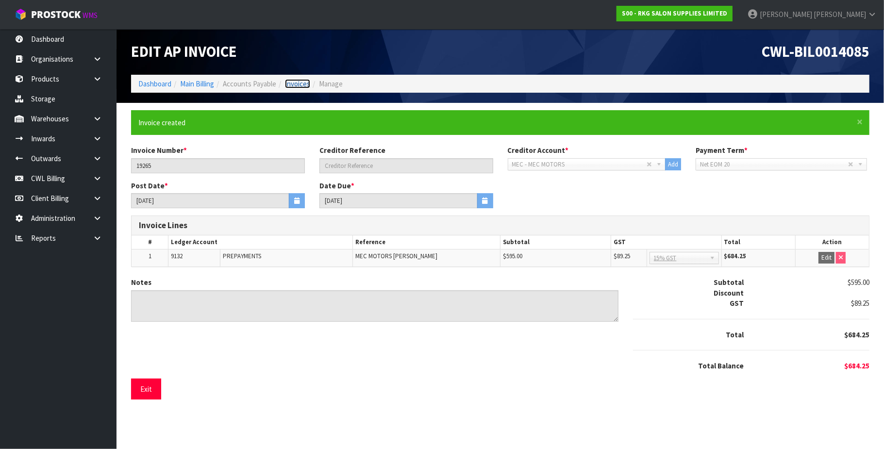
click at [290, 82] on link "Invoices" at bounding box center [297, 83] width 25 height 9
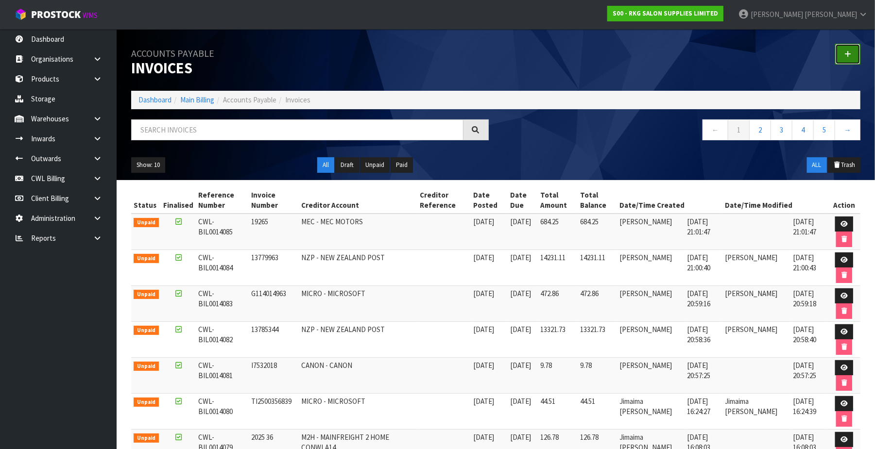
click at [847, 55] on icon at bounding box center [847, 53] width 7 height 7
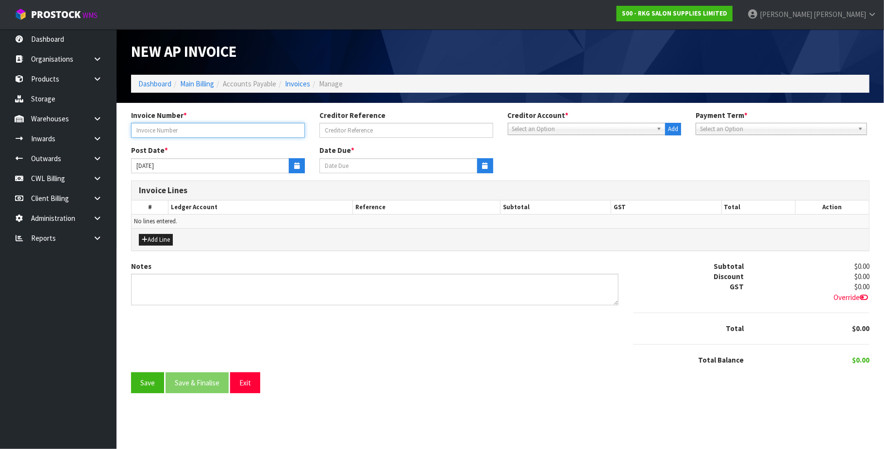
click at [219, 127] on input "text" at bounding box center [218, 130] width 174 height 15
type input "[DATE] WILD WHEAT"
click at [544, 127] on span "Select an Option" at bounding box center [582, 129] width 141 height 12
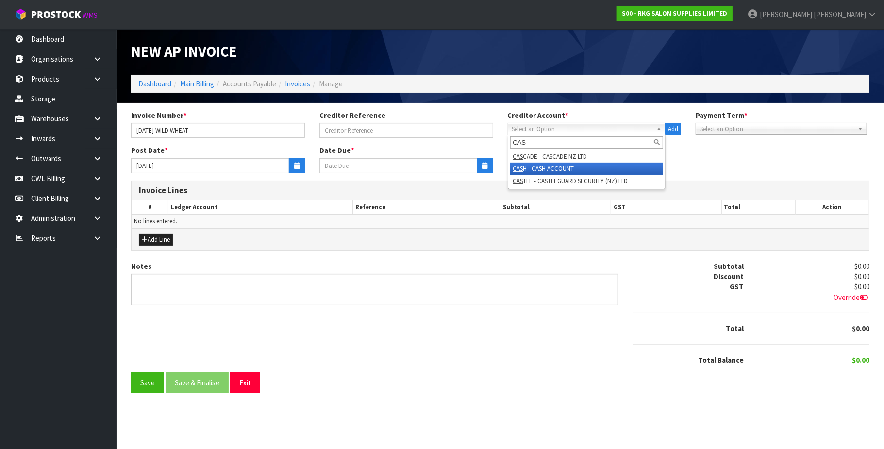
type input "CAS"
click at [552, 165] on li "CAS H - CASH ACCOUNT" at bounding box center [586, 169] width 153 height 12
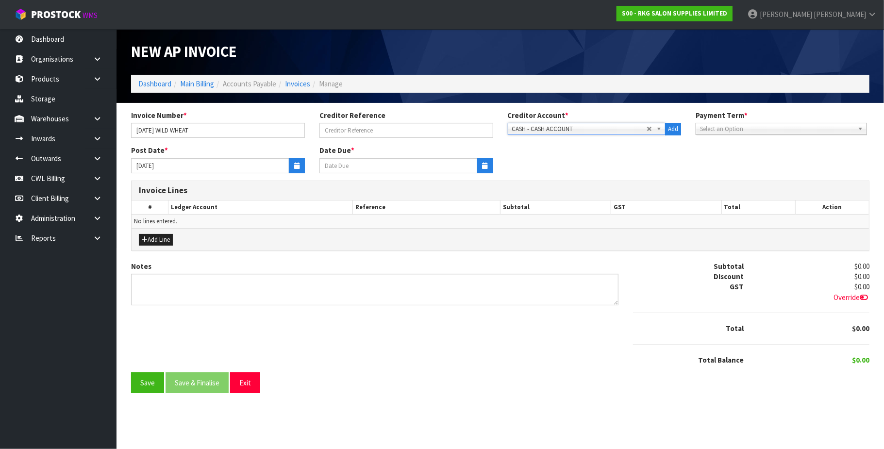
type input "[DATE]"
click at [294, 163] on icon "button" at bounding box center [296, 166] width 5 height 6
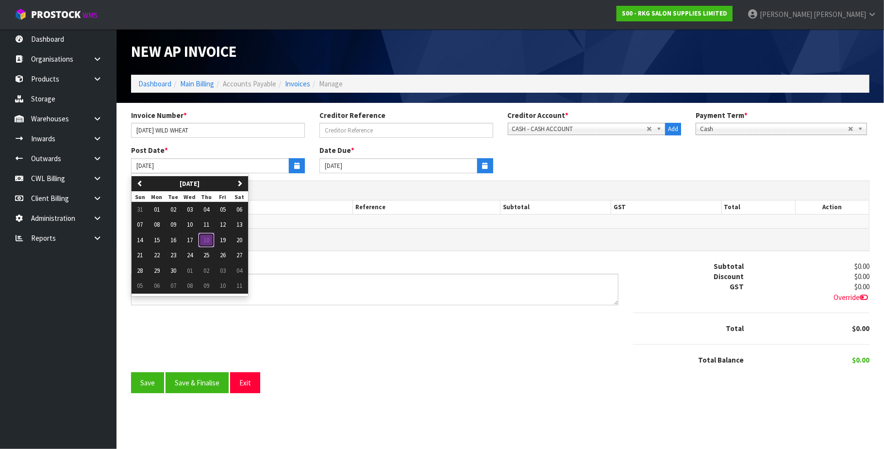
click at [209, 243] on span "18" at bounding box center [206, 240] width 6 height 8
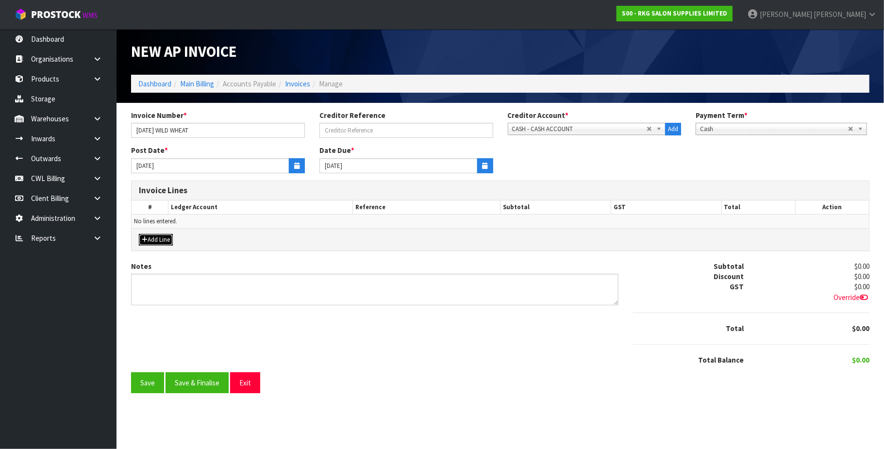
click at [153, 235] on button "Add Line" at bounding box center [156, 240] width 34 height 12
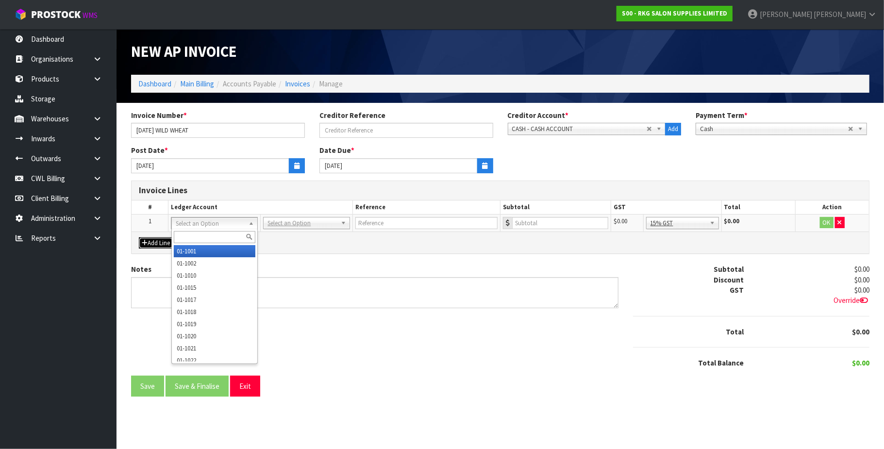
drag, startPoint x: 306, startPoint y: 222, endPoint x: 298, endPoint y: 234, distance: 14.0
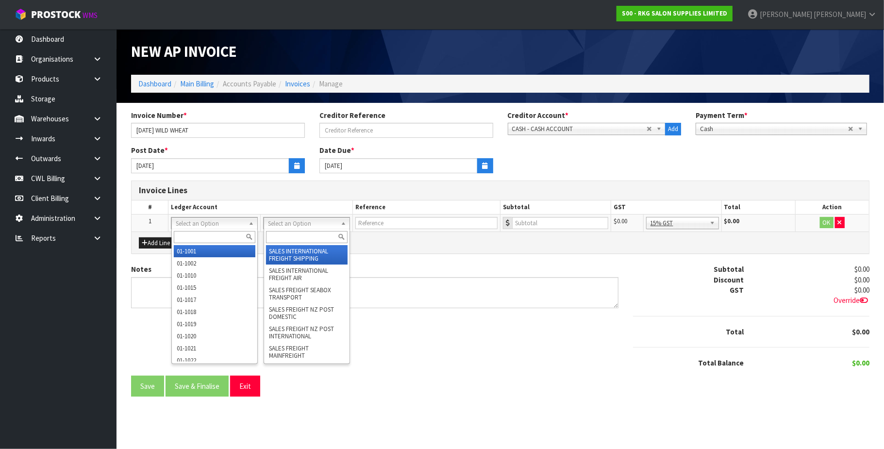
click at [290, 237] on input "text" at bounding box center [307, 237] width 82 height 12
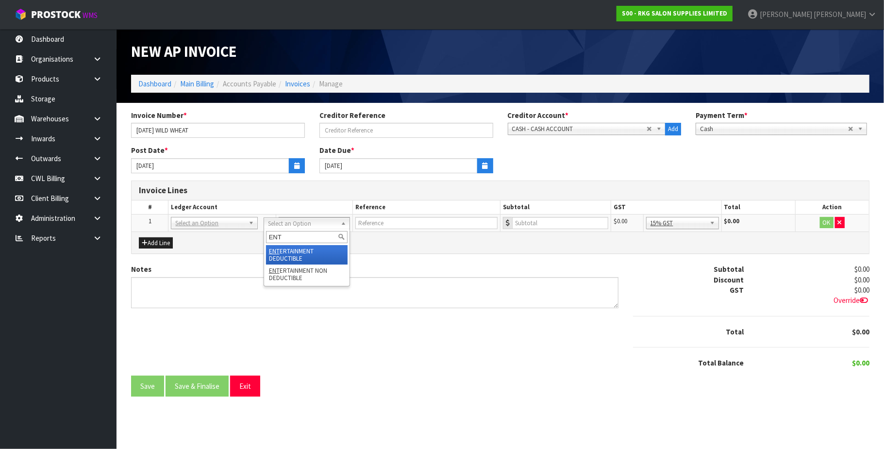
type input "ENT"
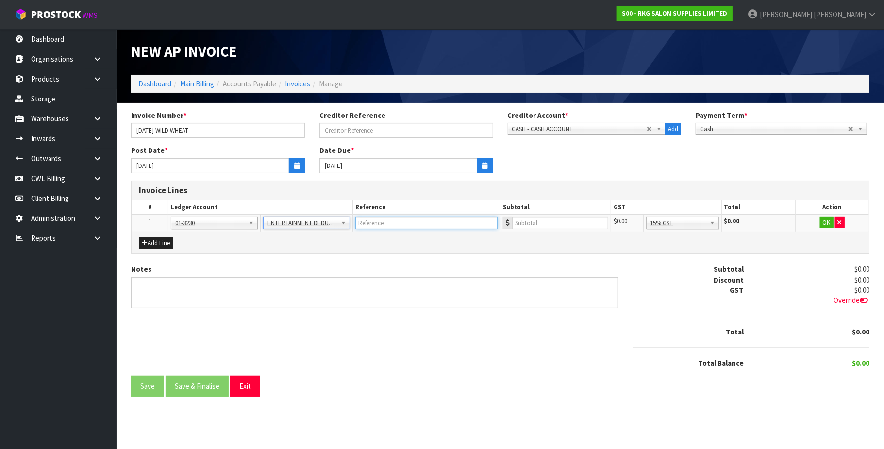
click at [383, 223] on input "text" at bounding box center [426, 223] width 142 height 12
type input "WILD [PERSON_NAME] -BOARD MEETING"
type input "46.89"
click at [825, 220] on button "OK" at bounding box center [827, 223] width 14 height 12
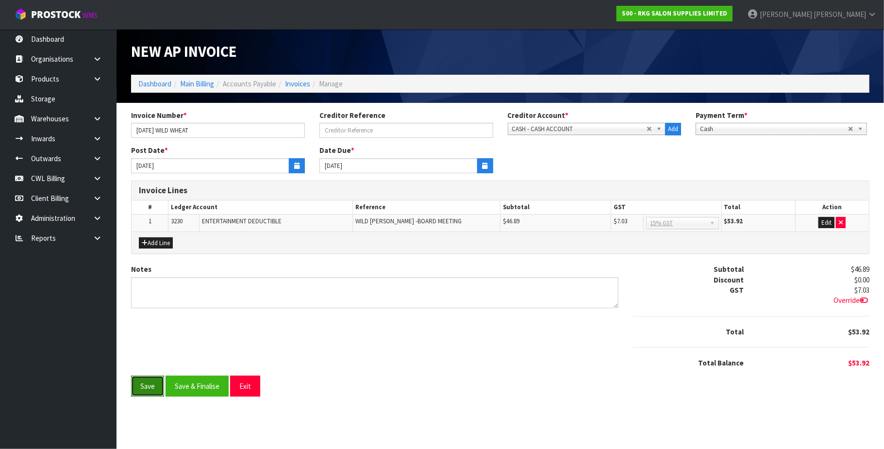
click at [146, 389] on button "Save" at bounding box center [147, 386] width 33 height 21
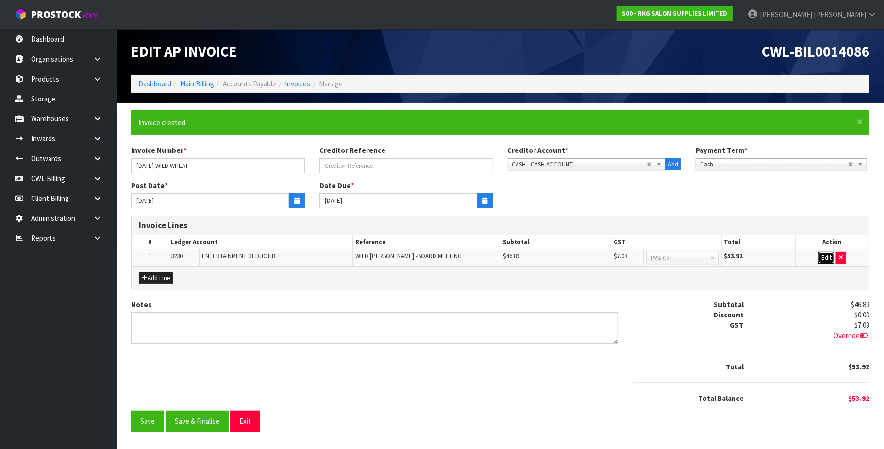
click at [829, 261] on button "Edit" at bounding box center [827, 258] width 16 height 12
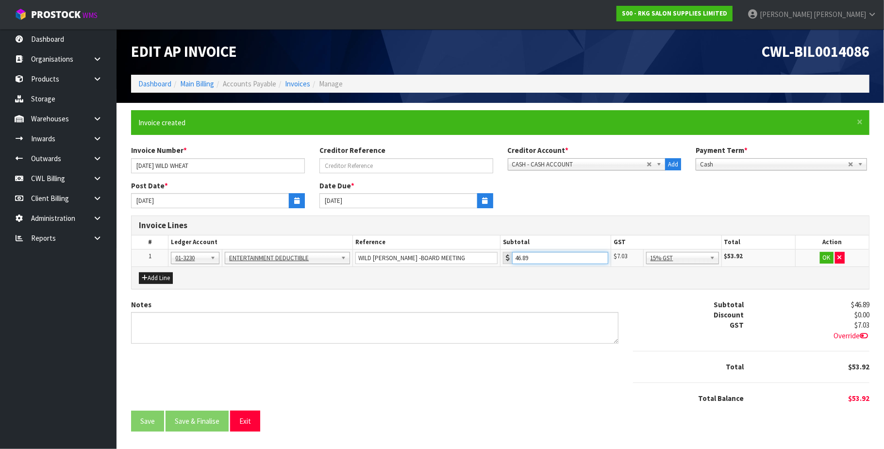
click at [562, 253] on input "46.89" at bounding box center [560, 258] width 96 height 12
type input "46.78"
click at [823, 258] on button "OK" at bounding box center [827, 258] width 14 height 12
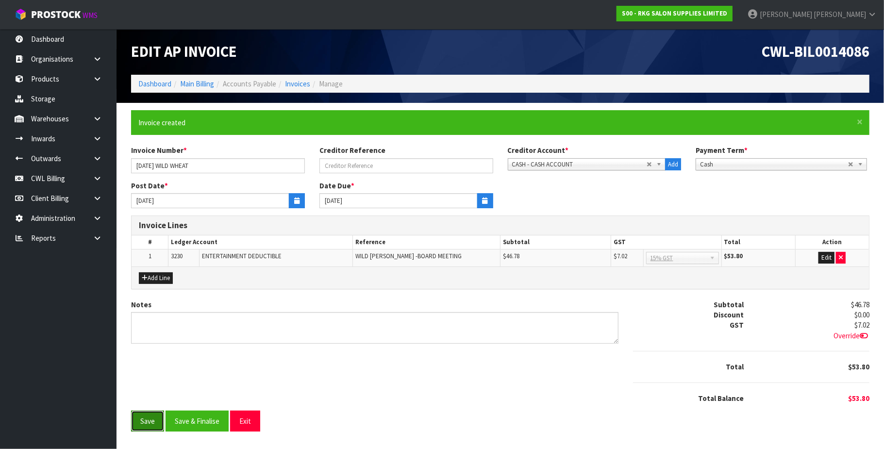
click at [146, 422] on button "Save" at bounding box center [147, 421] width 33 height 21
click at [189, 424] on button "Save & Finalise" at bounding box center [197, 421] width 63 height 21
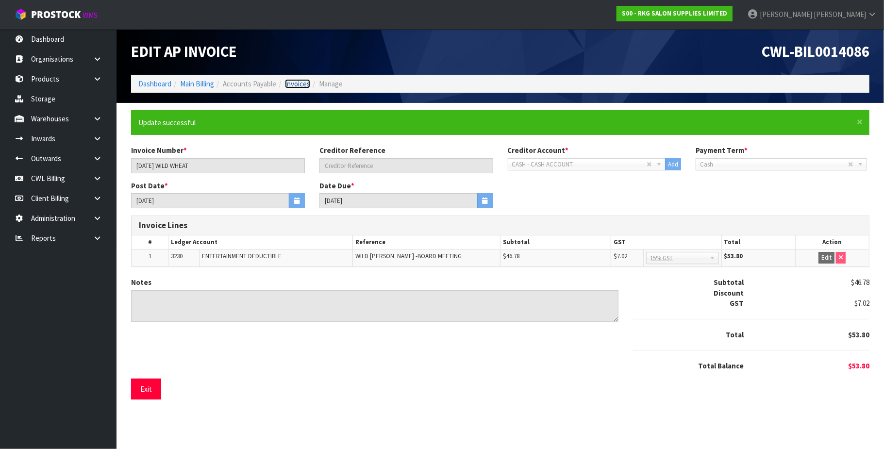
click at [307, 86] on link "Invoices" at bounding box center [297, 83] width 25 height 9
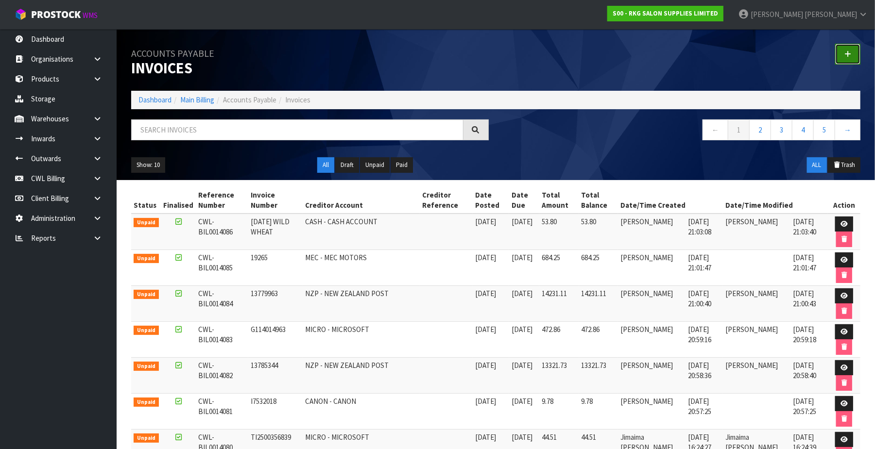
click at [840, 53] on link at bounding box center [847, 54] width 25 height 21
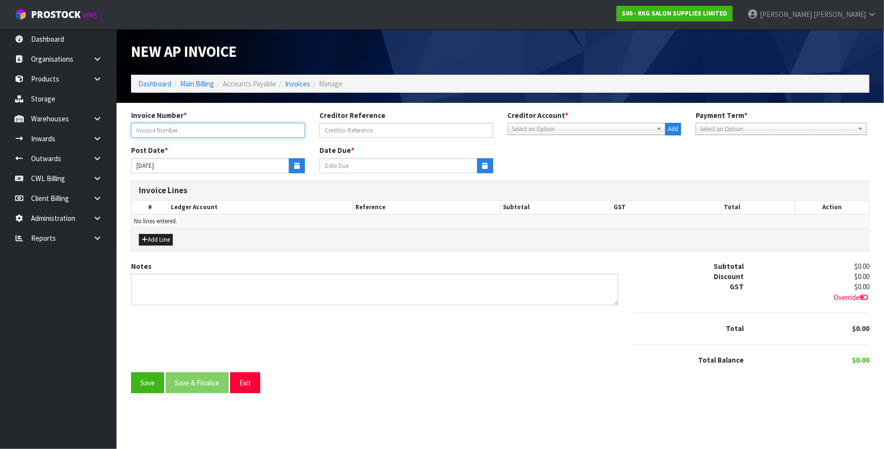
click at [185, 124] on input "text" at bounding box center [218, 130] width 174 height 15
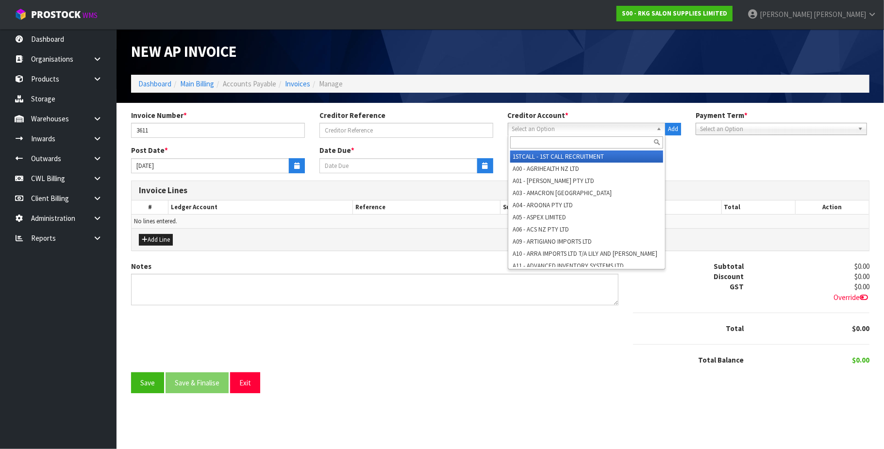
click at [518, 129] on span "Select an Option" at bounding box center [582, 129] width 141 height 12
click at [168, 127] on input "3611" at bounding box center [218, 130] width 174 height 15
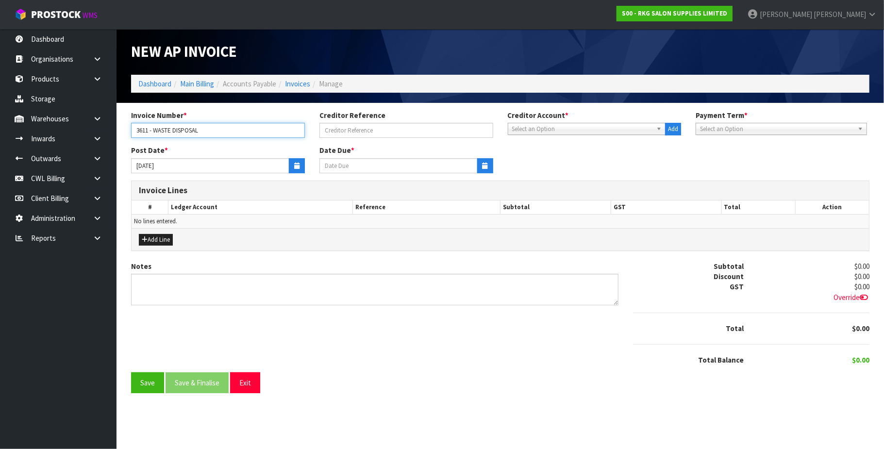
type input "3611 - WASTE DISPOSAL"
click at [531, 133] on span "Select an Option" at bounding box center [582, 129] width 141 height 12
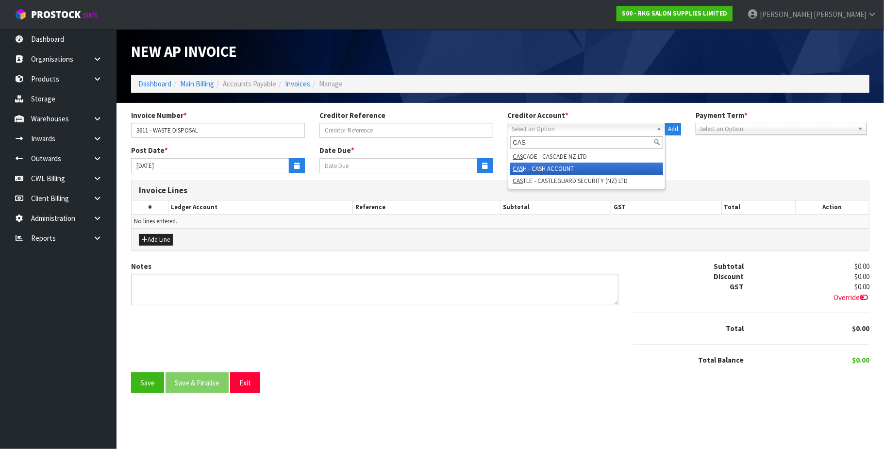
type input "CAS"
click at [541, 167] on li "CAS H - CASH ACCOUNT" at bounding box center [586, 169] width 153 height 12
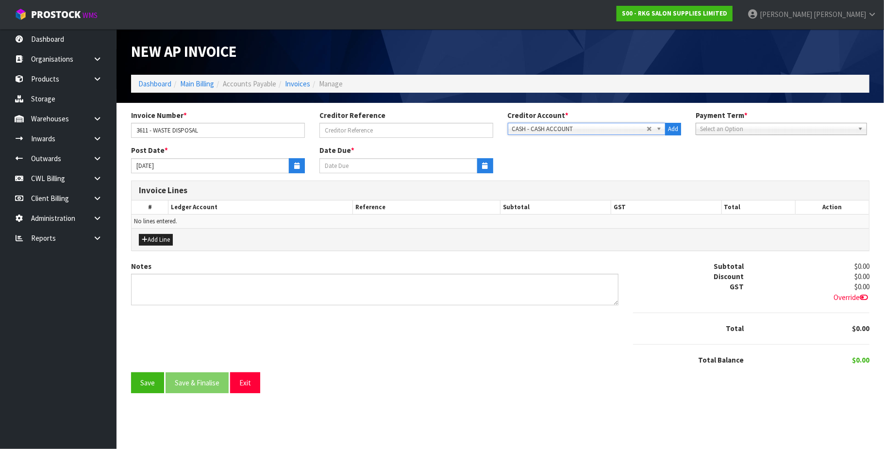
type input "[DATE]"
click at [296, 164] on icon "button" at bounding box center [296, 166] width 5 height 6
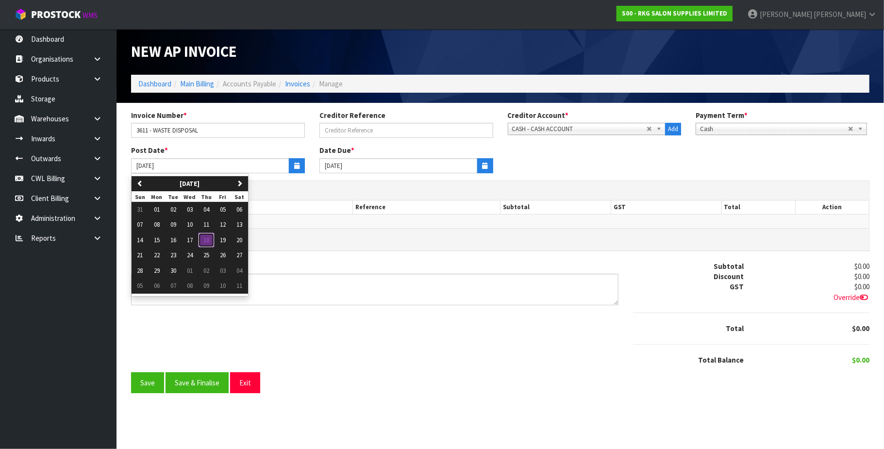
click at [207, 243] on span "18" at bounding box center [206, 240] width 6 height 8
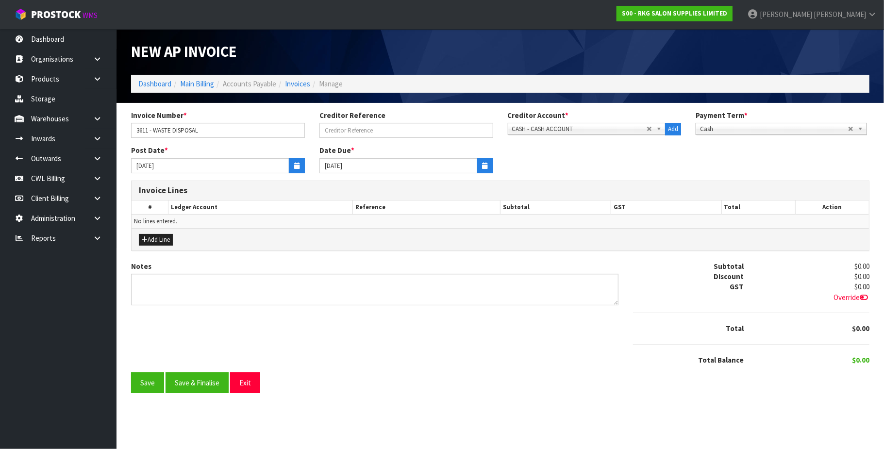
click at [148, 232] on div "Add Line" at bounding box center [501, 239] width 738 height 22
click at [156, 240] on button "Add Line" at bounding box center [156, 240] width 34 height 12
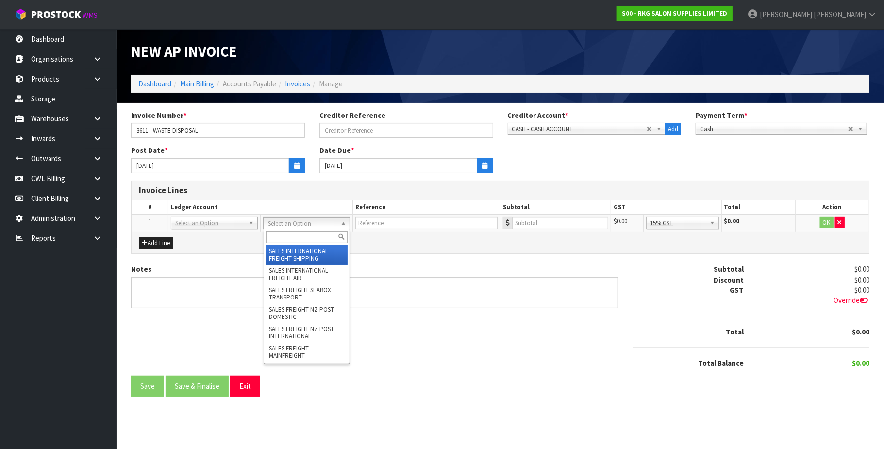
click at [282, 235] on input "text" at bounding box center [307, 237] width 82 height 12
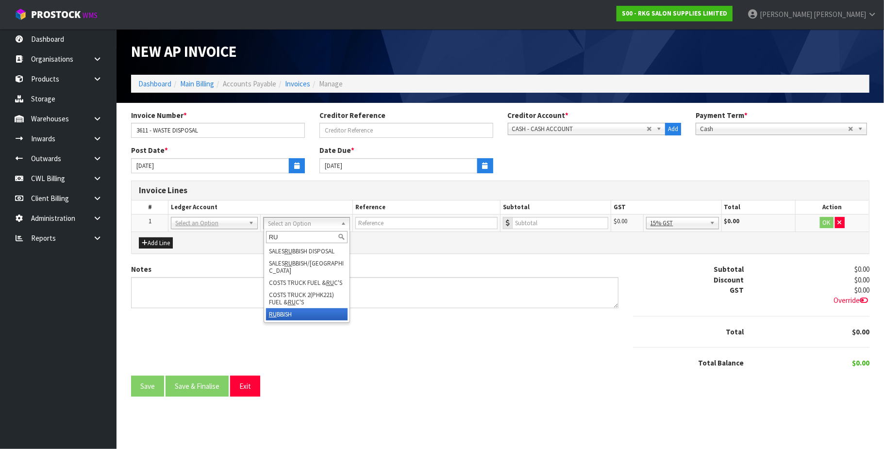
type input "RU"
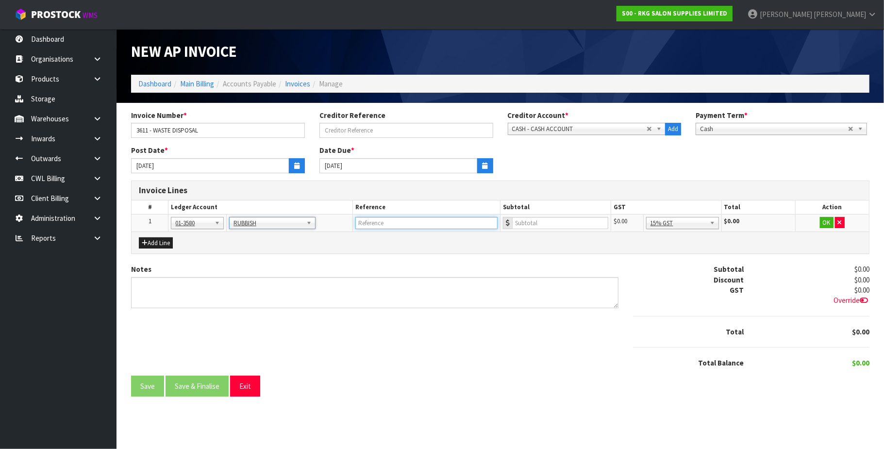
click at [387, 223] on input "text" at bounding box center [426, 223] width 142 height 12
type input "WASTE DISPOSAL"
click at [533, 226] on input "number" at bounding box center [560, 223] width 96 height 12
type input "102.37"
click at [824, 223] on button "OK" at bounding box center [827, 223] width 14 height 12
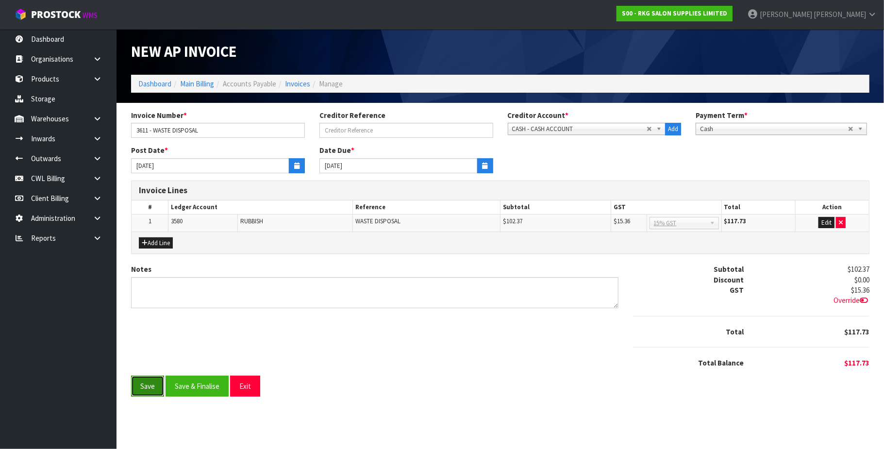
click at [152, 387] on button "Save" at bounding box center [147, 386] width 33 height 21
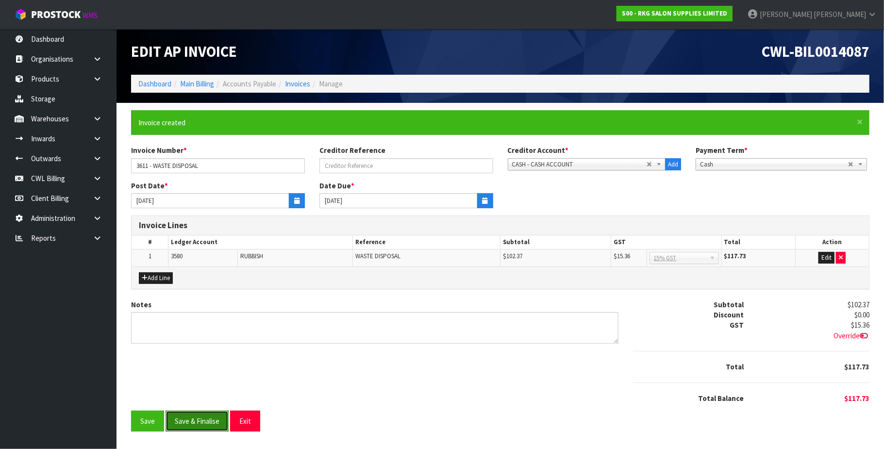
click at [196, 421] on button "Save & Finalise" at bounding box center [197, 421] width 63 height 21
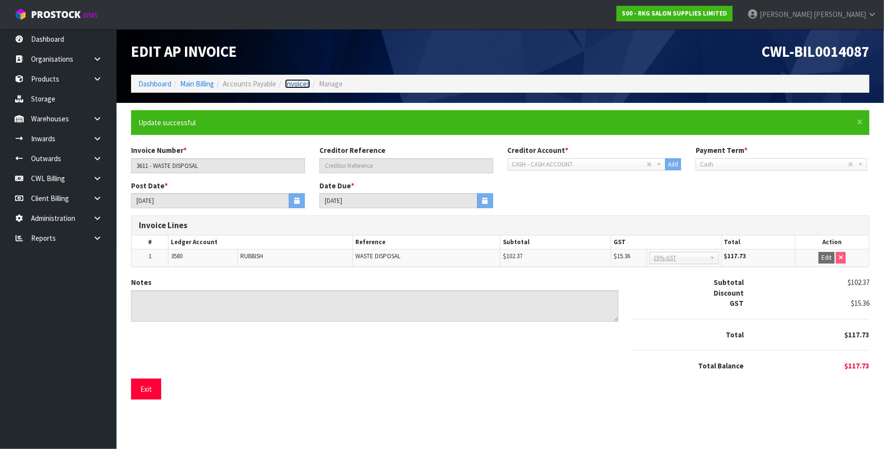
click at [302, 80] on link "Invoices" at bounding box center [297, 83] width 25 height 9
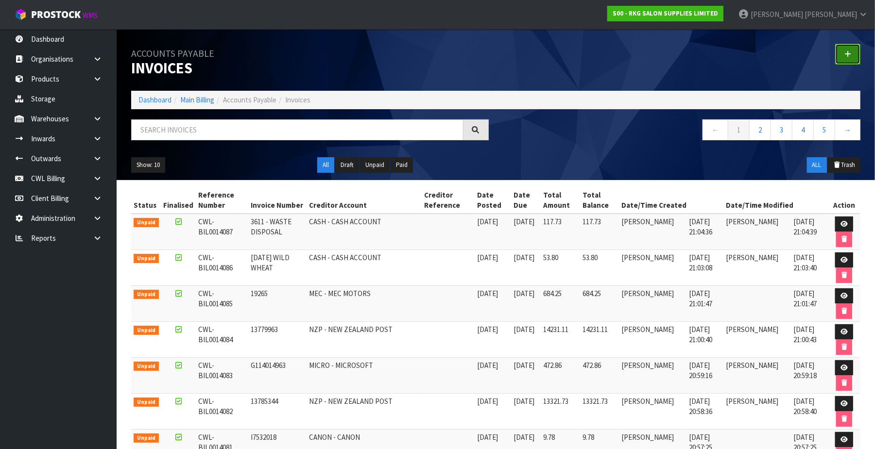
click at [845, 51] on icon at bounding box center [847, 53] width 7 height 7
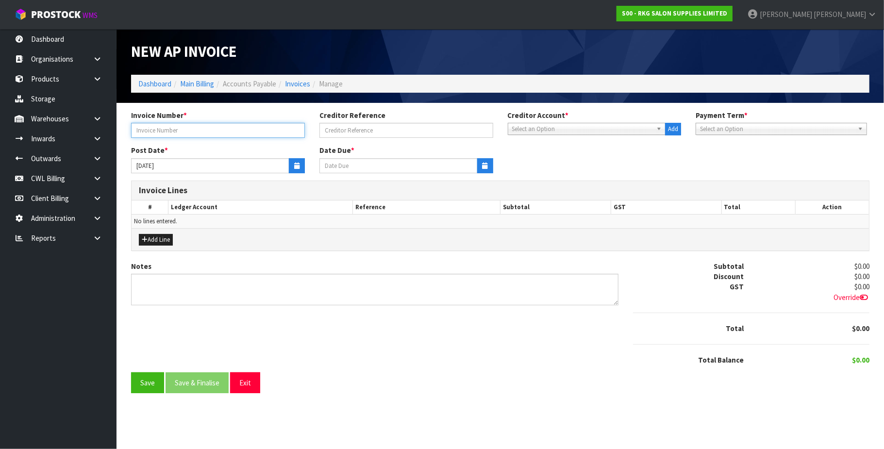
click at [207, 130] on input "text" at bounding box center [218, 130] width 174 height 15
type input "1221144 - WASTE DISPOSAL"
click at [517, 129] on span "Select an Option" at bounding box center [582, 129] width 141 height 12
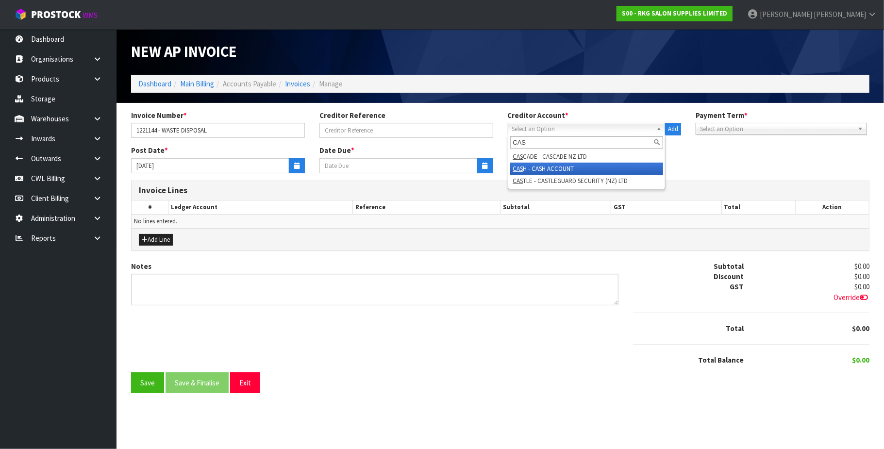
type input "CAS"
click at [535, 169] on li "CAS H - CASH ACCOUNT" at bounding box center [586, 169] width 153 height 12
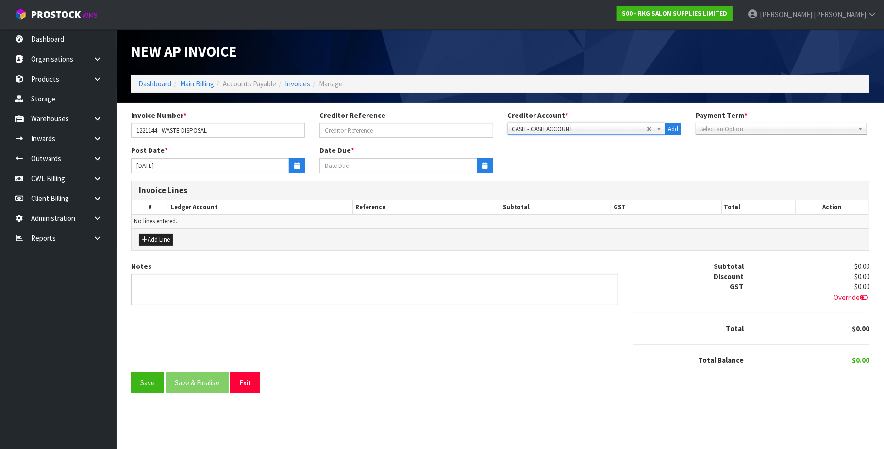
type input "[DATE]"
click at [300, 166] on button "button" at bounding box center [297, 165] width 16 height 15
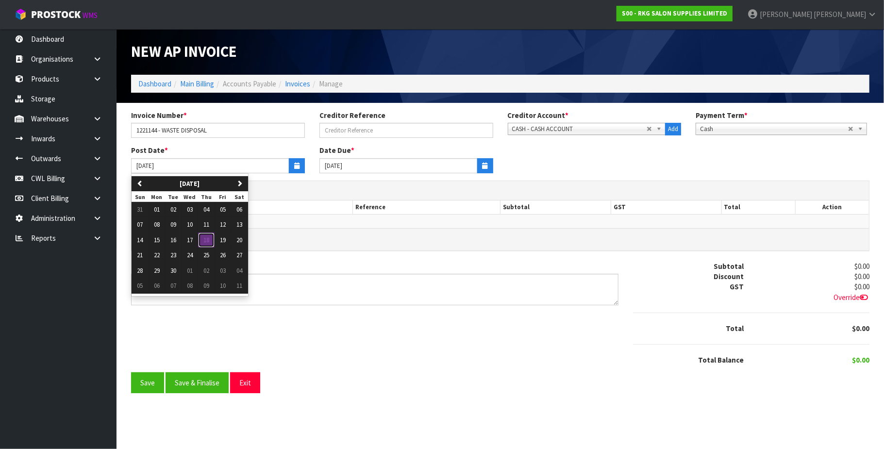
click at [207, 241] on span "18" at bounding box center [206, 240] width 6 height 8
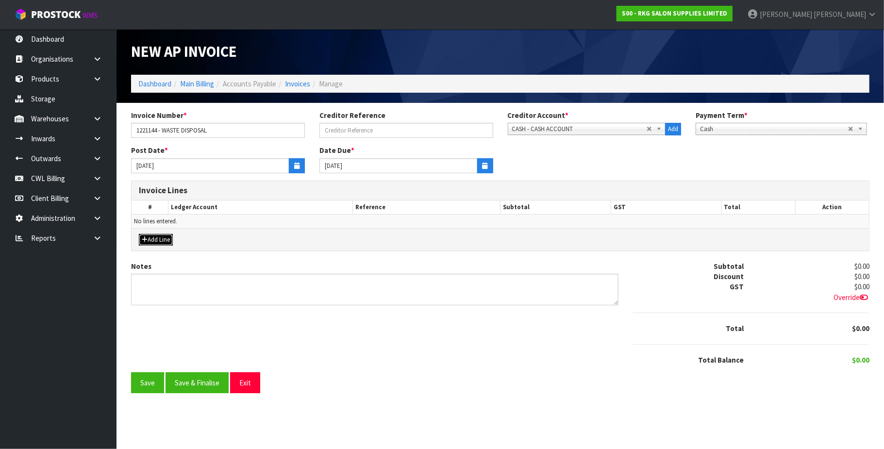
click at [149, 239] on button "Add Line" at bounding box center [156, 240] width 34 height 12
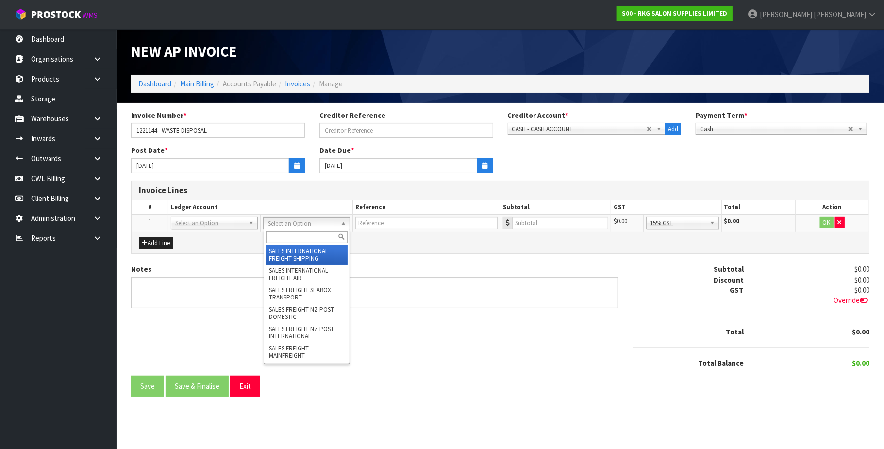
click at [294, 236] on input "text" at bounding box center [307, 237] width 82 height 12
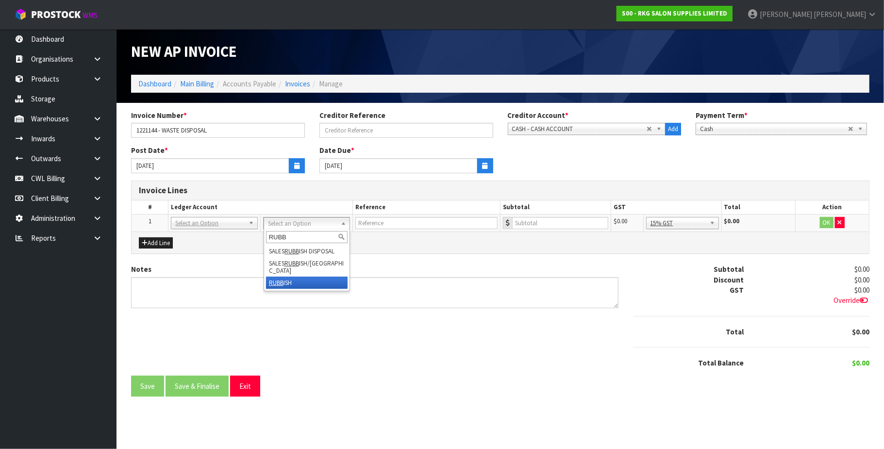
type input "RUBB"
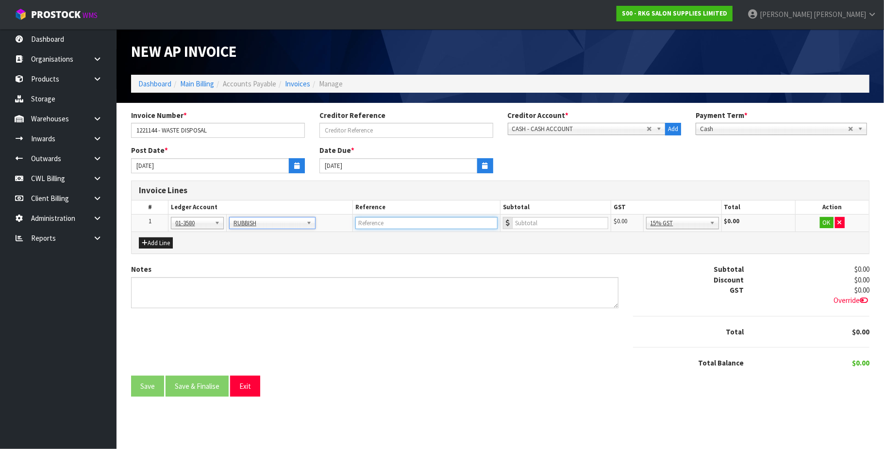
click at [395, 220] on input "text" at bounding box center [426, 223] width 142 height 12
type input "WASTE DISPOSAL"
type input "102.36"
click at [822, 224] on button "OK" at bounding box center [827, 223] width 14 height 12
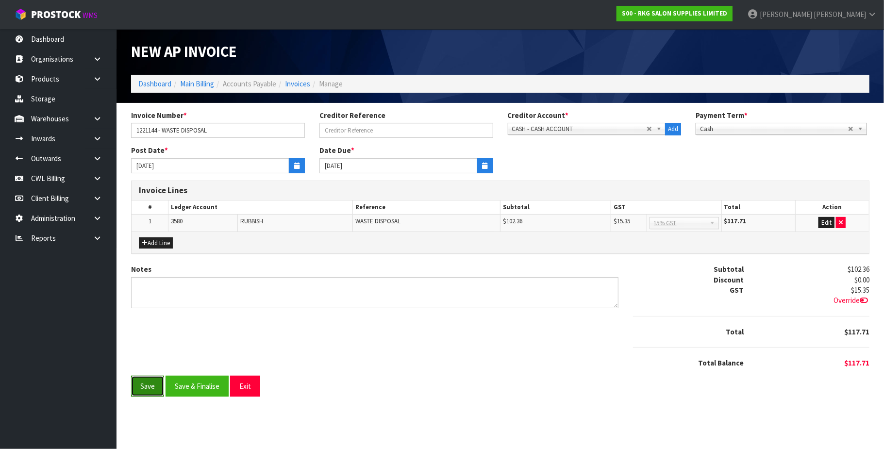
click at [158, 384] on button "Save" at bounding box center [147, 386] width 33 height 21
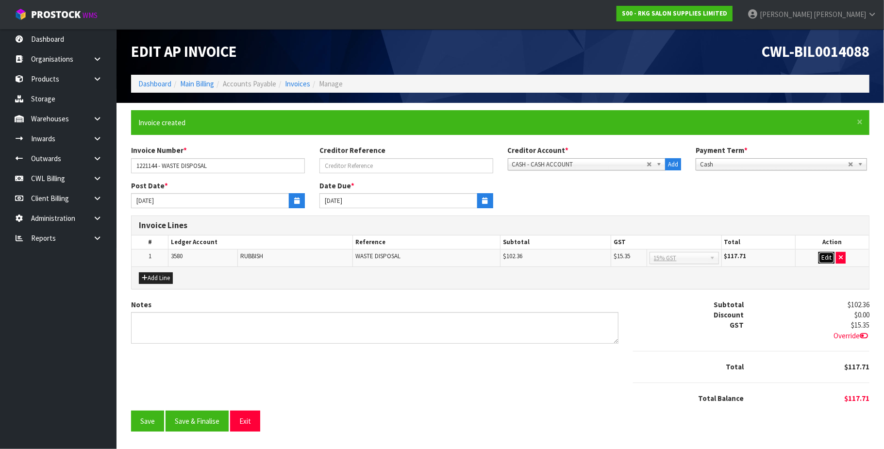
click at [828, 259] on button "Edit" at bounding box center [827, 258] width 16 height 12
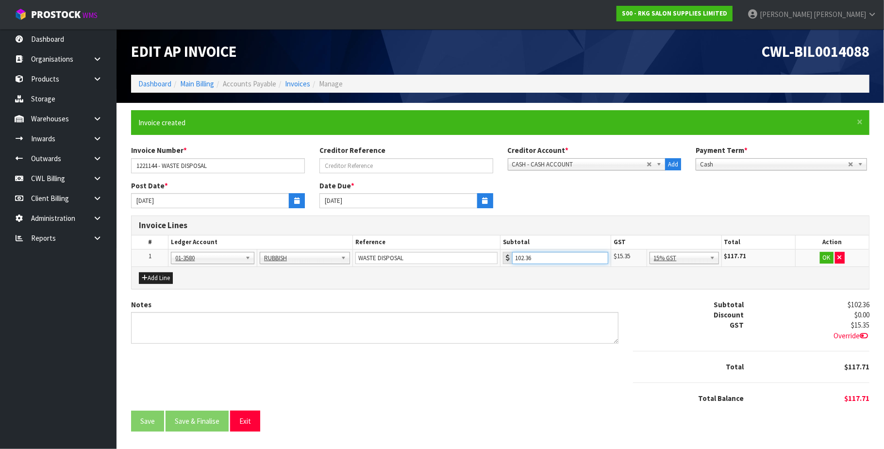
click at [578, 253] on input "102.36" at bounding box center [560, 258] width 96 height 12
type input "102.37"
click at [823, 257] on button "OK" at bounding box center [827, 258] width 14 height 12
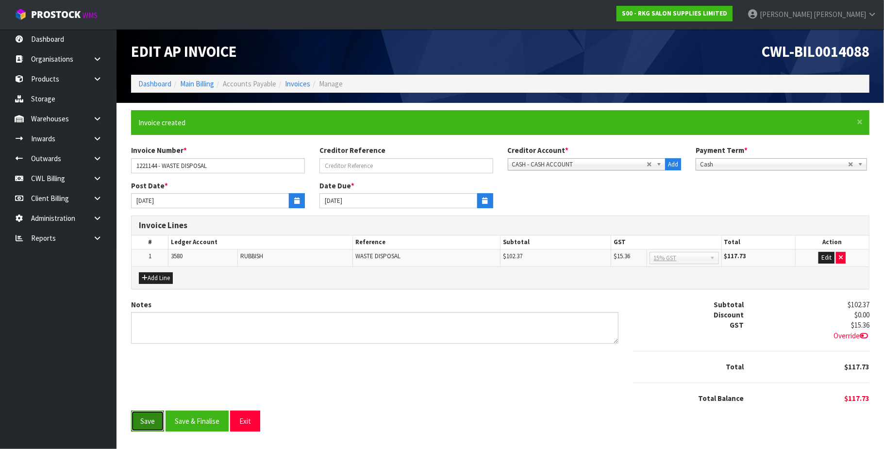
click at [154, 424] on button "Save" at bounding box center [147, 421] width 33 height 21
click at [210, 424] on button "Save & Finalise" at bounding box center [197, 421] width 63 height 21
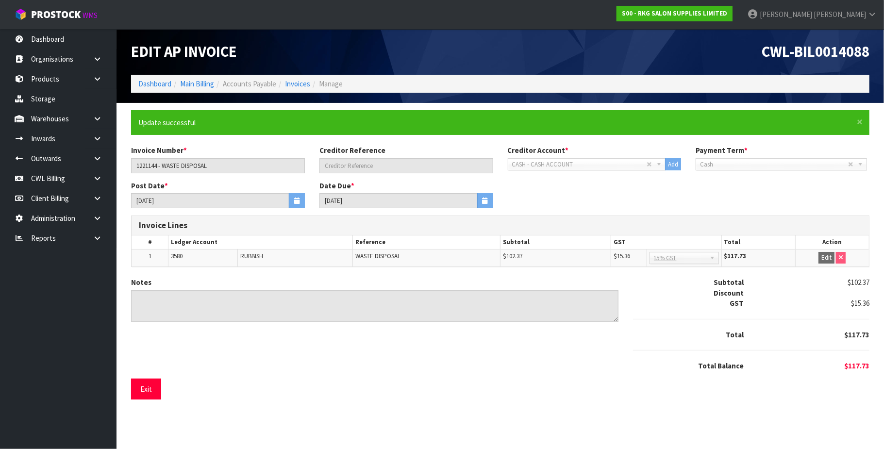
click at [130, 393] on div "× Close Update successful Invoice Number * 1221144 - WASTE DISPOSAL Creditor Re…" at bounding box center [500, 258] width 753 height 297
click at [150, 389] on button "Exit" at bounding box center [146, 389] width 30 height 21
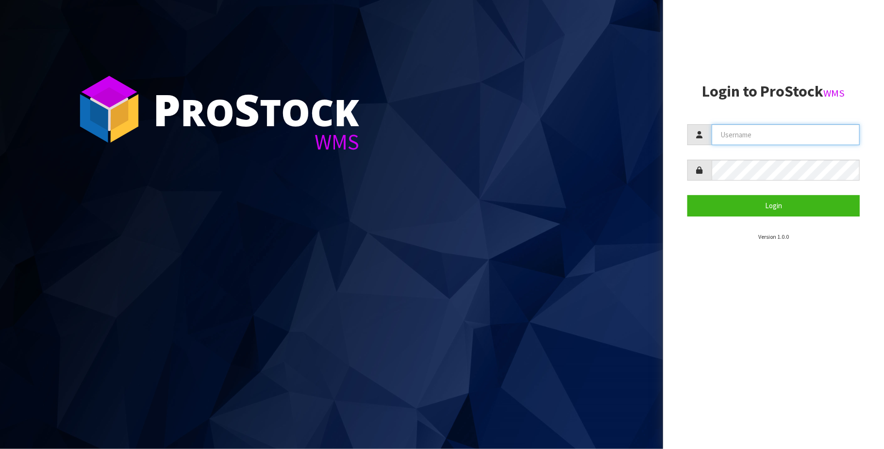
drag, startPoint x: 738, startPoint y: 127, endPoint x: 739, endPoint y: 133, distance: 5.4
click at [738, 128] on input "text" at bounding box center [786, 134] width 148 height 21
type input "[PERSON_NAME][EMAIL_ADDRESS][DOMAIN_NAME]"
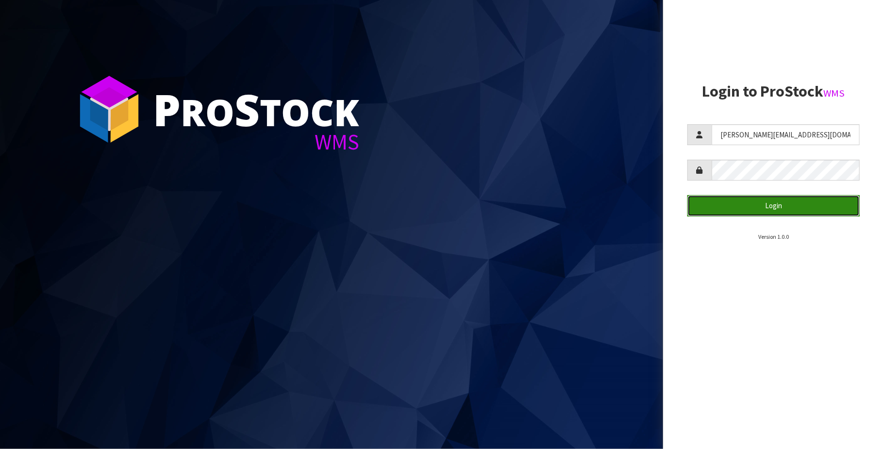
click at [777, 205] on button "Login" at bounding box center [774, 205] width 172 height 21
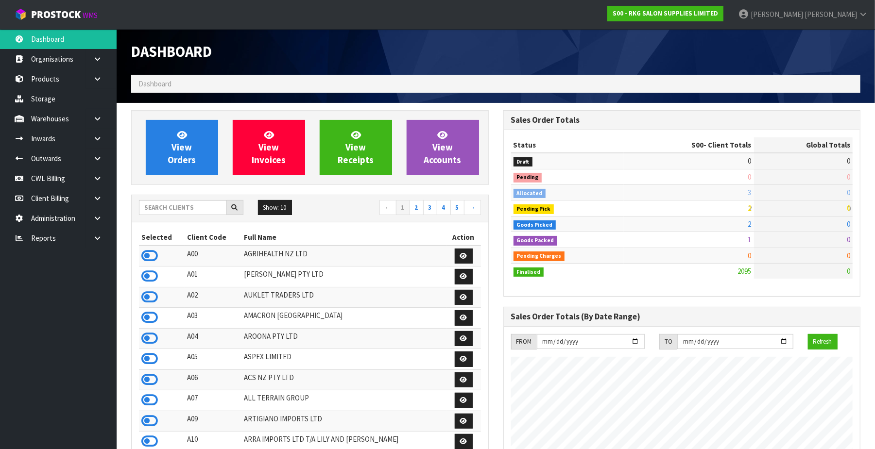
scroll to position [760, 372]
click at [177, 208] on input "text" at bounding box center [183, 207] width 88 height 15
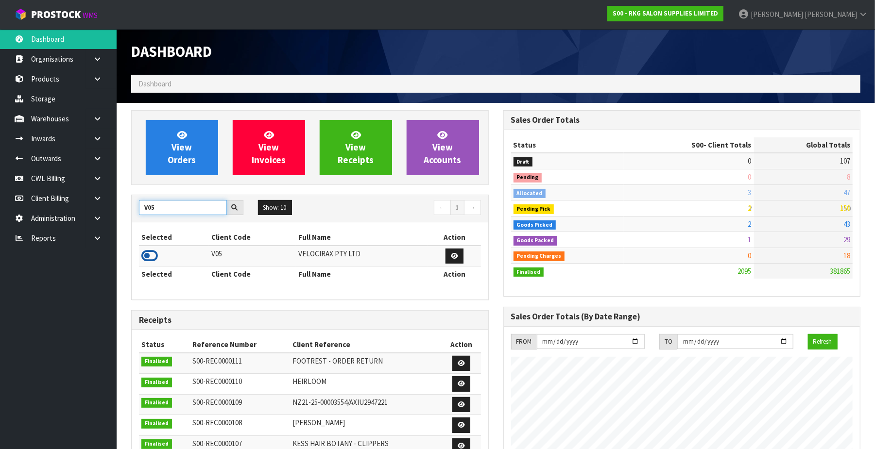
type input "V05"
click at [144, 252] on icon at bounding box center [149, 256] width 17 height 15
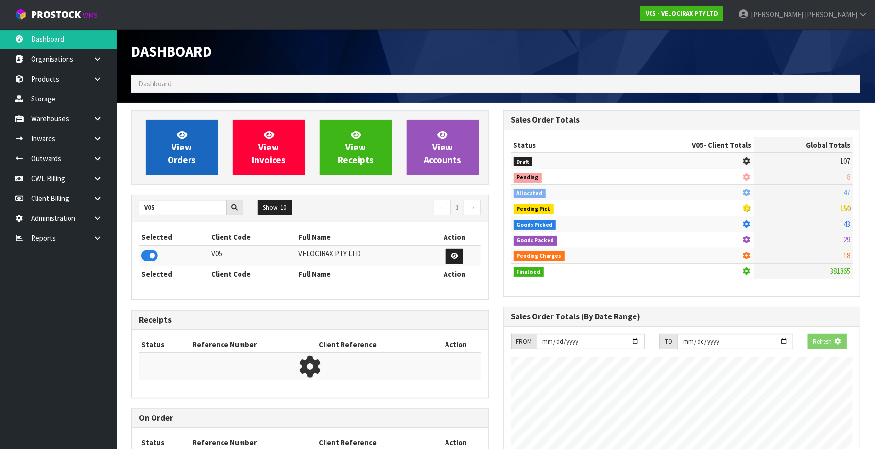
scroll to position [607, 372]
click at [177, 153] on link "View Orders" at bounding box center [182, 147] width 72 height 55
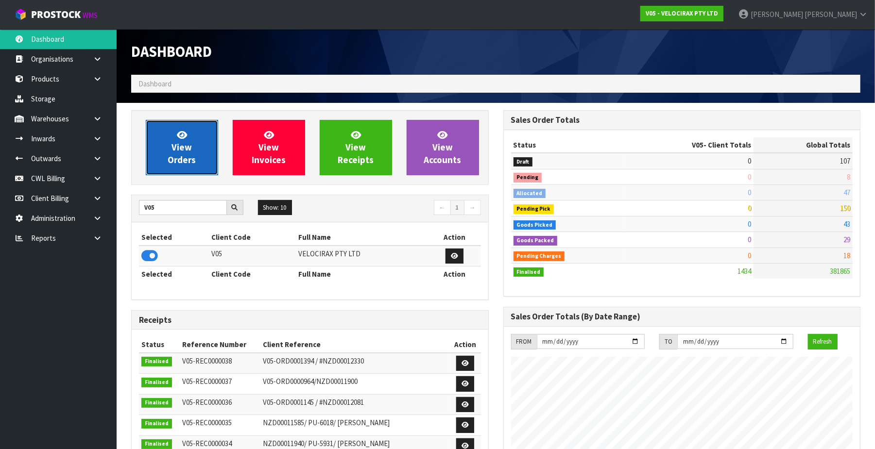
scroll to position [760, 372]
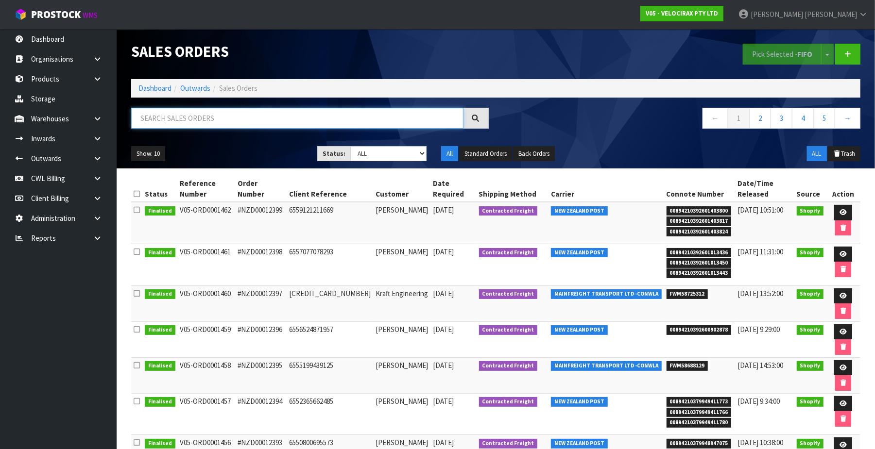
click at [174, 119] on input "text" at bounding box center [297, 118] width 332 height 21
paste input "FWM58627680"
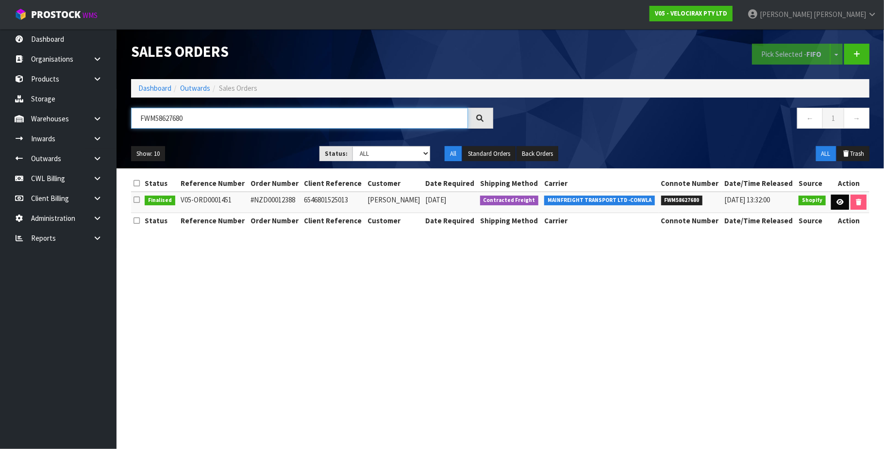
type input "FWM58627680"
click at [834, 198] on link at bounding box center [840, 203] width 18 height 16
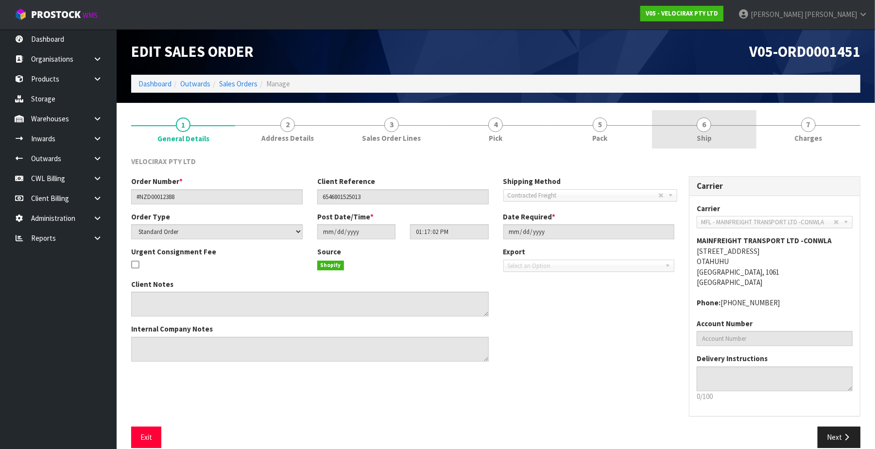
click at [700, 123] on span "6" at bounding box center [703, 125] width 15 height 15
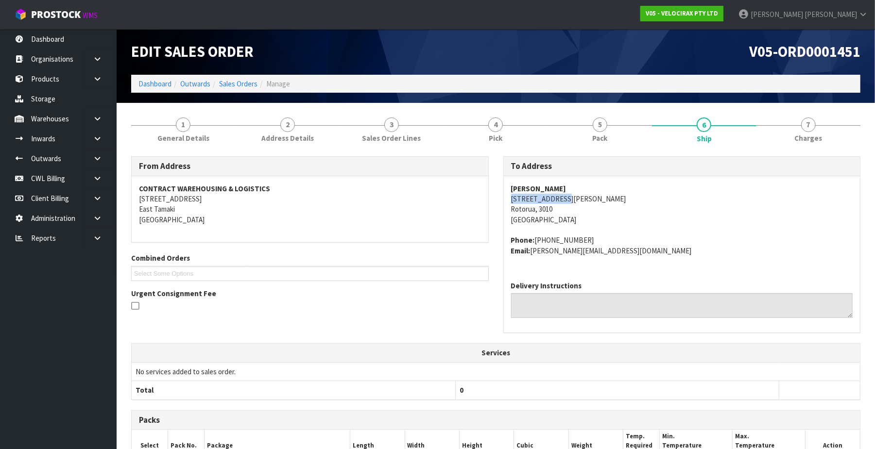
drag, startPoint x: 562, startPoint y: 200, endPoint x: 509, endPoint y: 199, distance: 52.5
click at [509, 199] on div "Tim Farmer 39 Thelma Place Rotorua, 3010 New Zealand Phone: +642102994907 Email…" at bounding box center [682, 225] width 356 height 98
copy address "39 Thelma Place"
